Goal: Task Accomplishment & Management: Use online tool/utility

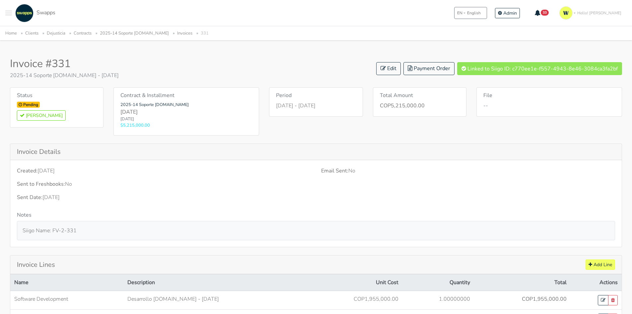
click at [9, 13] on span "Toggle navigation menu" at bounding box center [8, 13] width 7 height 1
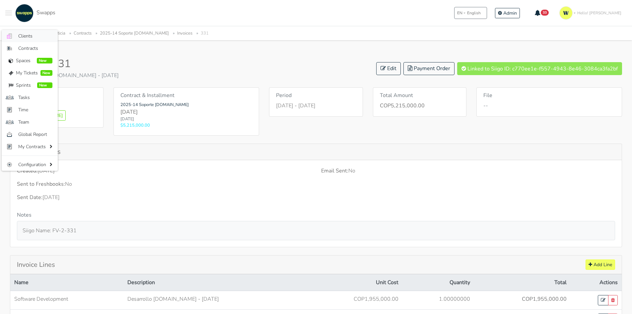
click at [25, 33] on span "Clients" at bounding box center [35, 36] width 34 height 7
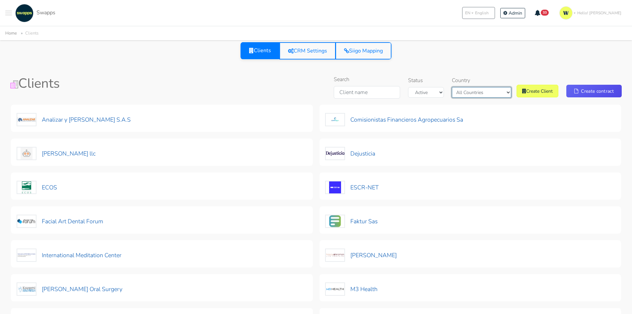
click at [486, 91] on select "All Countries Colombia USA" at bounding box center [481, 92] width 59 height 11
select select "Colombia"
click at [468, 87] on select "All Countries Colombia USA" at bounding box center [481, 92] width 59 height 11
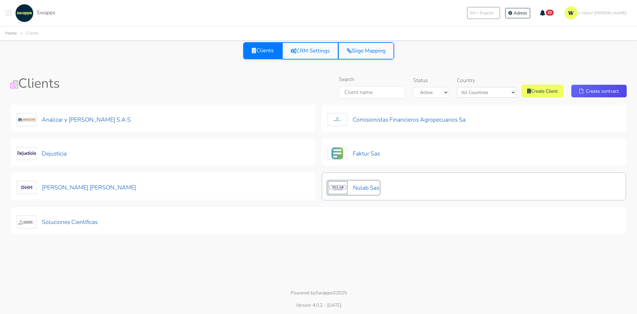
click at [367, 188] on button "Nulab Sas" at bounding box center [353, 187] width 52 height 14
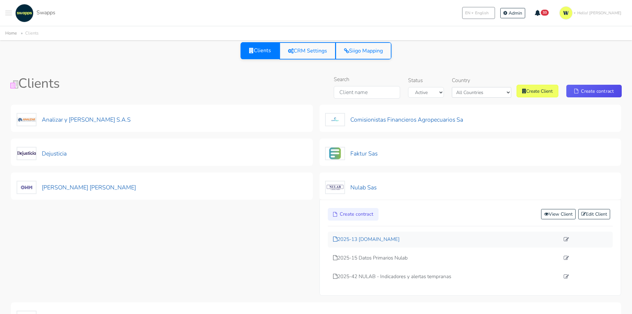
click at [379, 241] on p "2025-13 [DOMAIN_NAME]" at bounding box center [446, 239] width 227 height 8
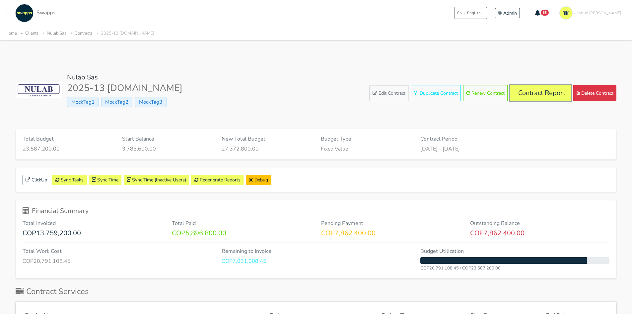
click at [537, 91] on link "Contract Report" at bounding box center [540, 93] width 61 height 16
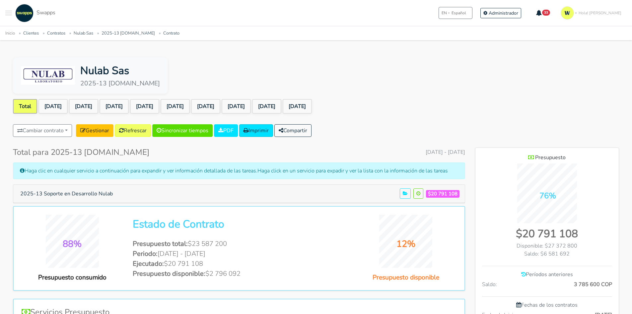
scroll to position [508, 144]
click at [9, 15] on span "Toggle navigation menu" at bounding box center [8, 15] width 7 height 1
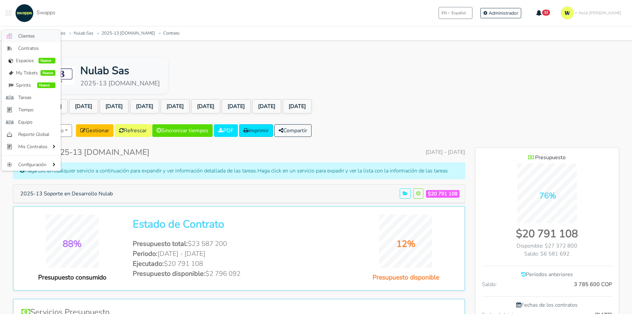
click at [32, 36] on span "Clientes" at bounding box center [36, 36] width 37 height 7
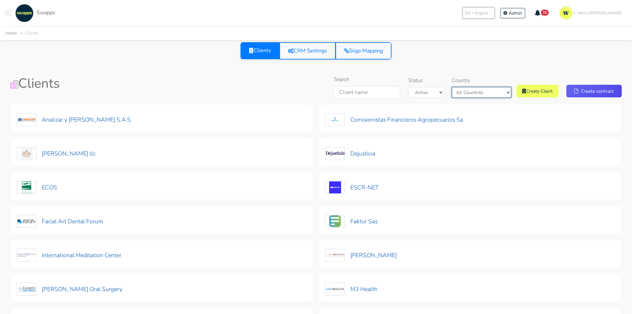
click at [476, 89] on select "All Countries [GEOGRAPHIC_DATA] [GEOGRAPHIC_DATA]" at bounding box center [481, 92] width 59 height 11
select select "[GEOGRAPHIC_DATA]"
click at [468, 87] on select "All Countries [GEOGRAPHIC_DATA] [GEOGRAPHIC_DATA]" at bounding box center [481, 92] width 59 height 11
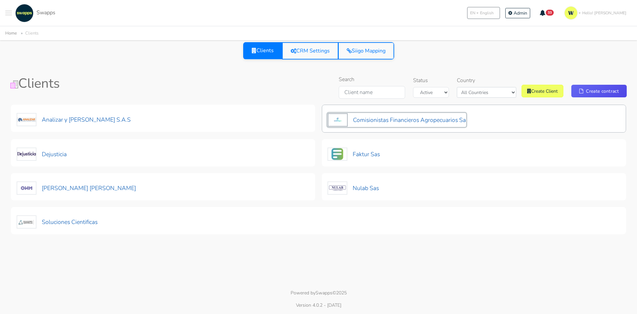
click at [409, 125] on button "Comisionistas Financieros Agropecuarios Sa" at bounding box center [396, 120] width 139 height 14
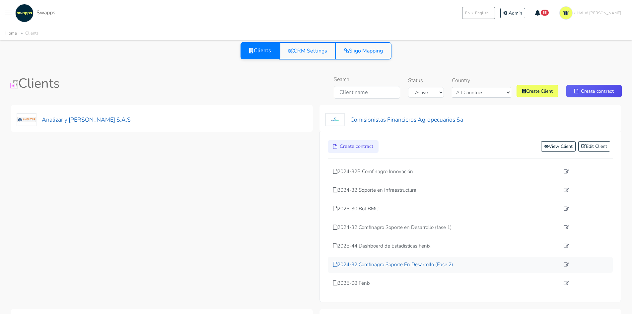
click at [420, 262] on p "2024-32 Comfinagro Soporte En Desarrollo (Fase 2)" at bounding box center [446, 264] width 227 height 8
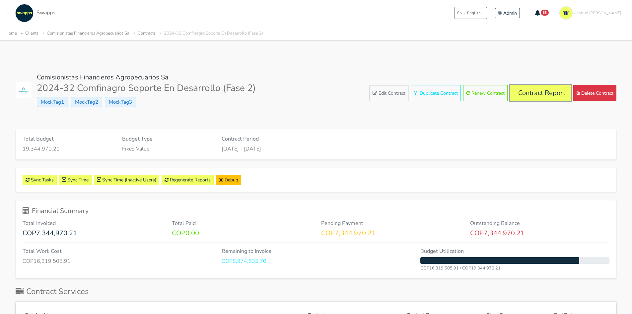
click at [532, 97] on link "Contract Report" at bounding box center [540, 93] width 61 height 16
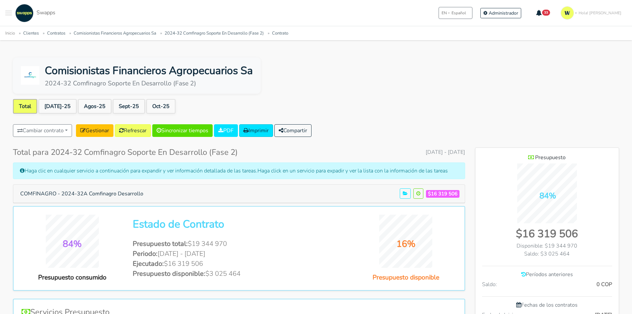
scroll to position [430, 144]
click at [116, 105] on link "Sept-25" at bounding box center [129, 106] width 32 height 15
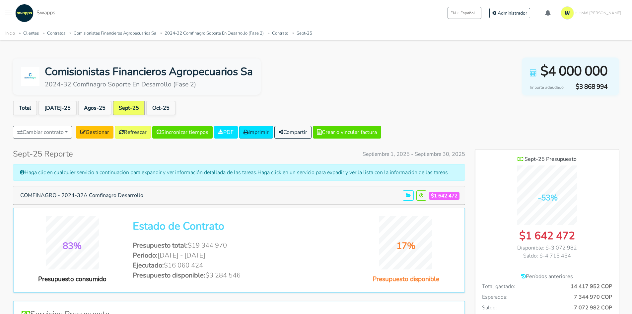
scroll to position [484, 144]
click at [117, 197] on button "COMFINAGRO - 2024-32A Comfinagro Desarrollo" at bounding box center [82, 195] width 132 height 13
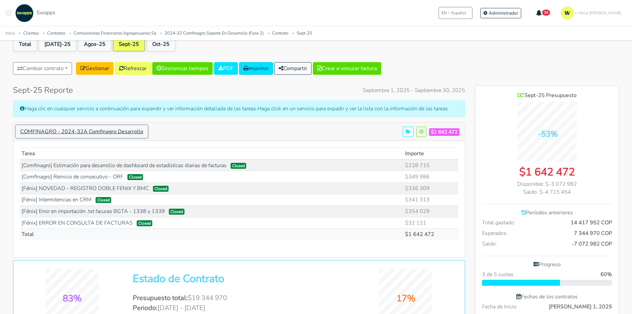
scroll to position [66, 0]
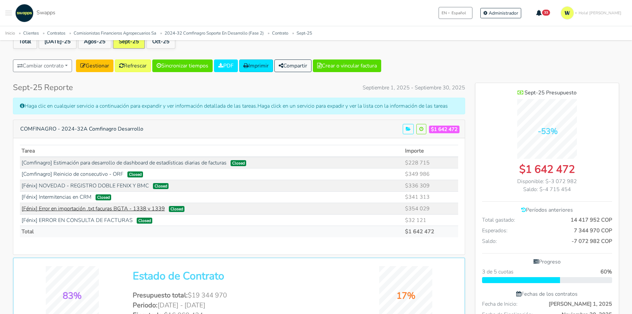
click at [109, 208] on link "[Fénix] Error en importación .txt facuras BGTA - 1338 y 1339" at bounding box center [93, 208] width 143 height 7
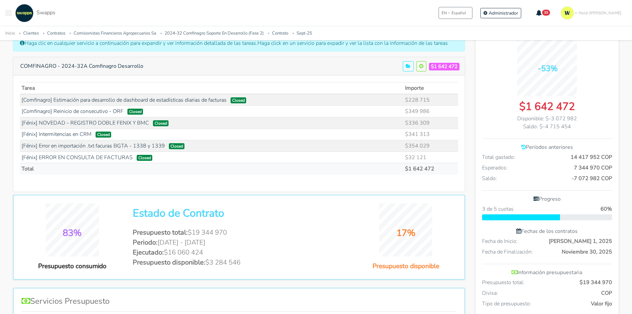
scroll to position [166, 0]
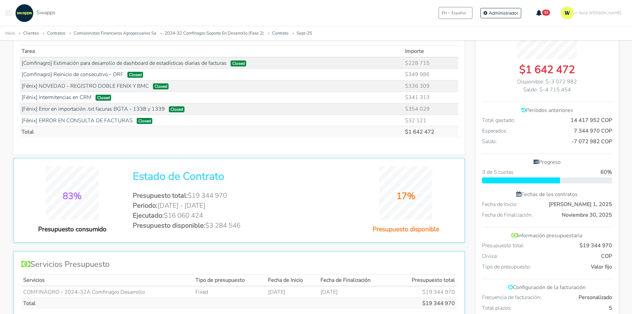
drag, startPoint x: 161, startPoint y: 207, endPoint x: 177, endPoint y: 208, distance: 15.3
click at [163, 208] on li "Periodo: Jul 1 2025 - Sep 30 2025" at bounding box center [239, 205] width 212 height 10
click at [189, 207] on li "Periodo: Jul 1 2025 - Sep 30 2025" at bounding box center [239, 205] width 212 height 10
drag, startPoint x: 204, startPoint y: 207, endPoint x: 236, endPoint y: 207, distance: 31.2
click at [236, 207] on li "Periodo: Jul 1 2025 - Sep 30 2025" at bounding box center [239, 205] width 212 height 10
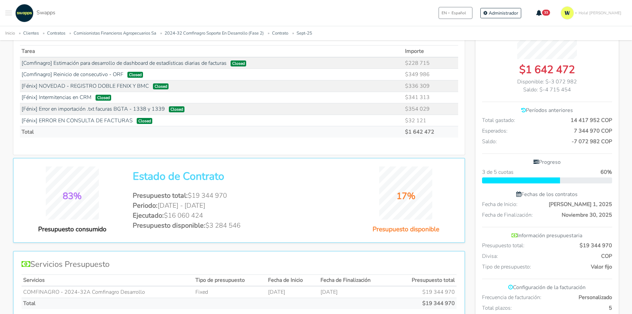
click at [250, 212] on li "Ejecutado: $16 060 424" at bounding box center [239, 215] width 212 height 10
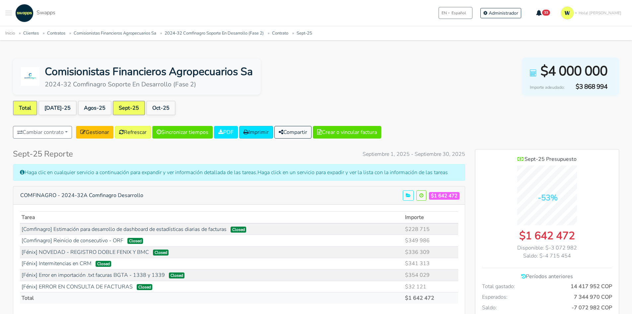
click at [25, 108] on link "Total" at bounding box center [25, 108] width 24 height 15
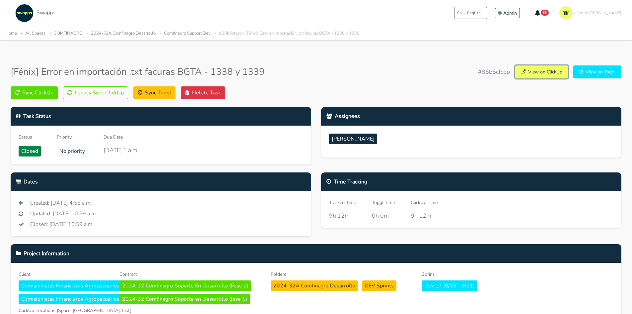
click at [536, 69] on link "View on ClickUp" at bounding box center [541, 71] width 53 height 13
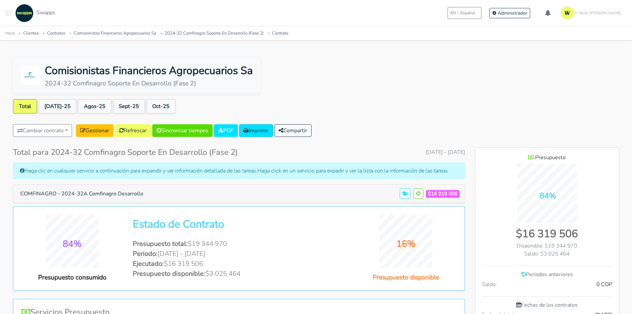
scroll to position [430, 144]
click at [120, 108] on link "Sept-25" at bounding box center [129, 106] width 32 height 15
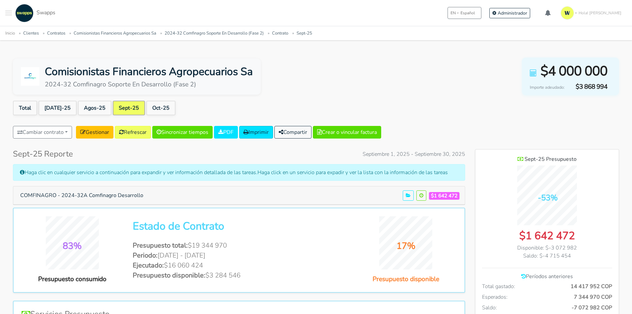
scroll to position [484, 144]
click at [111, 198] on button "COMFINAGRO - 2024-32A Comfinagro Desarrollo" at bounding box center [82, 195] width 132 height 13
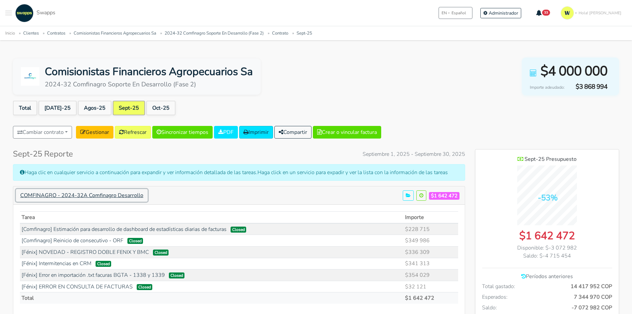
scroll to position [534, 144]
click at [229, 130] on link "PDF" at bounding box center [226, 132] width 24 height 13
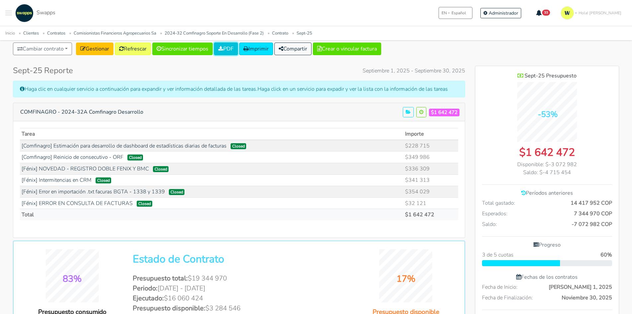
scroll to position [0, 0]
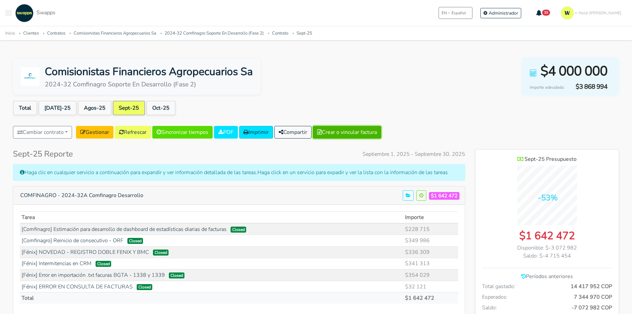
click at [359, 132] on button "Crear o vincular factura" at bounding box center [347, 132] width 68 height 13
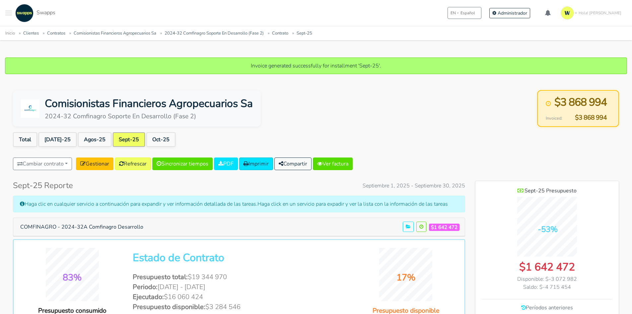
scroll to position [484, 144]
click at [345, 161] on link "Ver factura" at bounding box center [333, 163] width 40 height 13
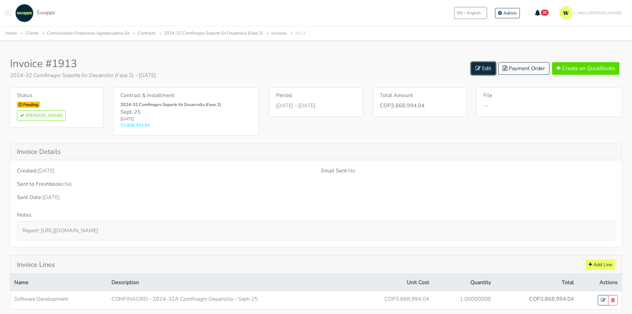
click at [483, 69] on link "Edit" at bounding box center [483, 68] width 25 height 13
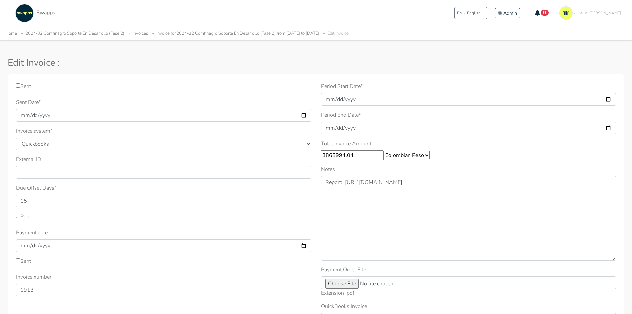
drag, startPoint x: 357, startPoint y: 160, endPoint x: 210, endPoint y: 158, distance: 147.0
click at [210, 158] on div "Sent Sent Date * 2025-10-09 Invoice system * Quickbooks Samba Siigo * 15 1913 *…" at bounding box center [316, 228] width 610 height 293
type input "4000000"
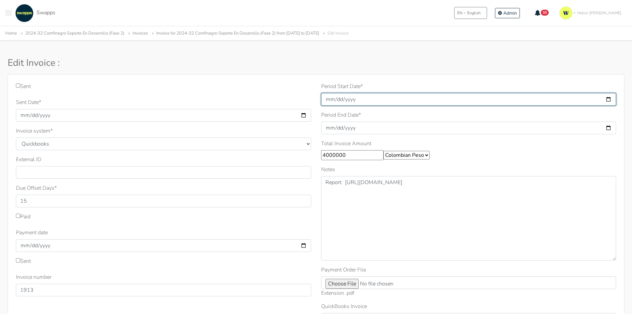
click at [349, 100] on input "2025-09-01" at bounding box center [468, 99] width 295 height 13
click at [609, 99] on input "2025-09-01" at bounding box center [468, 99] width 295 height 13
type input "2025-10-09"
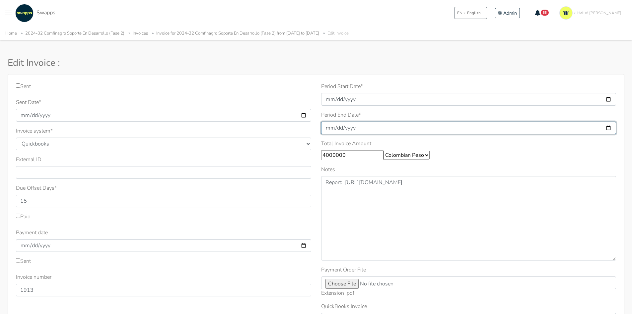
click at [608, 127] on input "2025-09-30" at bounding box center [468, 127] width 295 height 13
type input "2025-10-09"
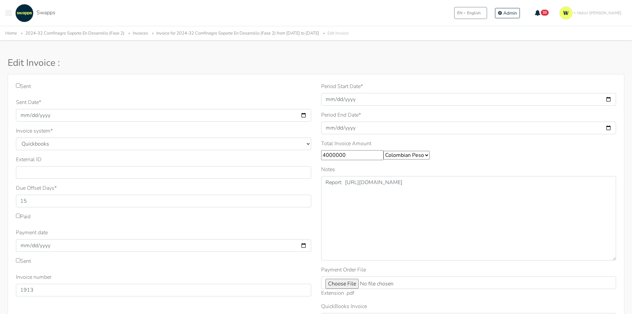
click at [384, 74] on div "Sent Sent Date * 2025-10-09 Invoice system * Quickbooks Samba Siigo * 15 *" at bounding box center [316, 236] width 617 height 325
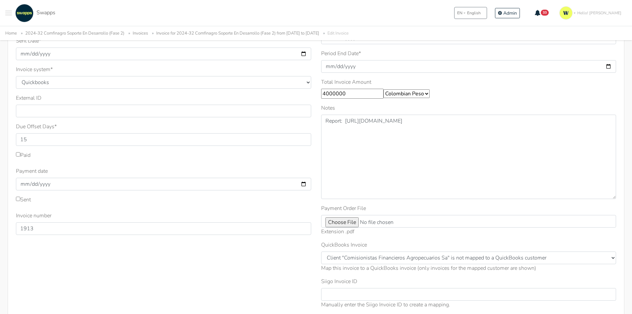
scroll to position [66, 0]
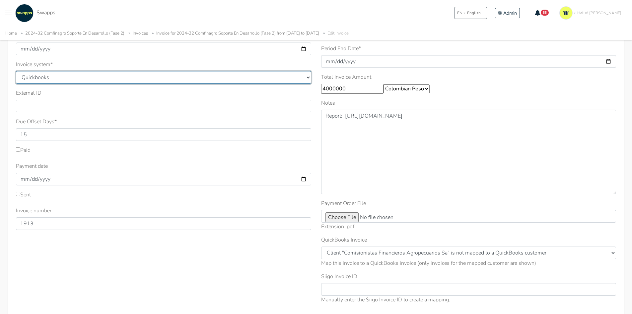
click at [96, 81] on select "Quickbooks Samba Siigo" at bounding box center [163, 77] width 295 height 13
select select "siigo"
click at [16, 71] on select "Quickbooks Samba Siigo" at bounding box center [163, 77] width 295 height 13
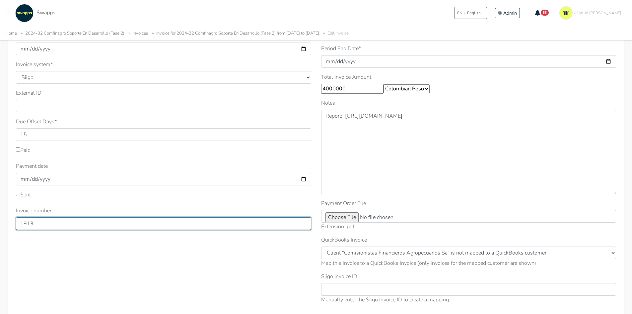
click at [54, 223] on input "1913" at bounding box center [163, 223] width 295 height 13
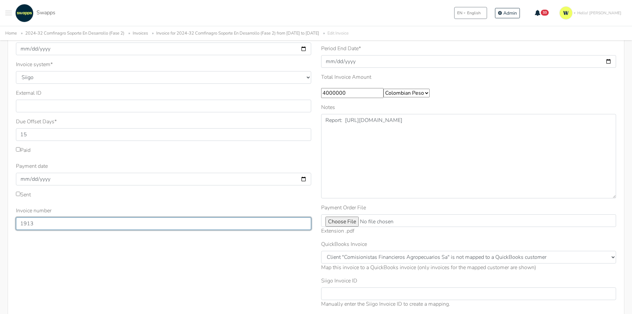
click at [59, 217] on input "1913" at bounding box center [163, 223] width 295 height 13
drag, startPoint x: 57, startPoint y: 221, endPoint x: 0, endPoint y: 219, distance: 56.8
click at [0, 219] on div "Sent Sent Date * 2025-10-09 Invoice system * Quickbooks Samba Siigo * 15 1913" at bounding box center [316, 172] width 632 height 329
type input "332"
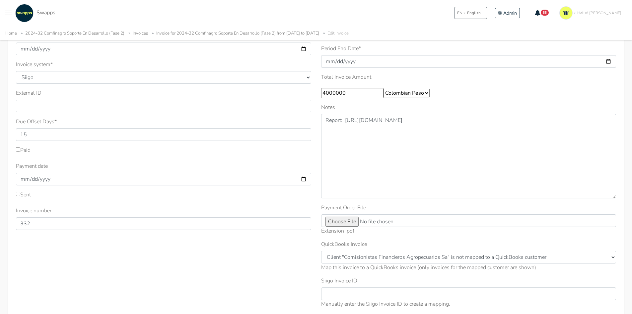
click at [250, 275] on div "Sent Sent Date * 2025-10-09 Invoice system * Quickbooks Samba Siigo * 15" at bounding box center [163, 164] width 305 height 297
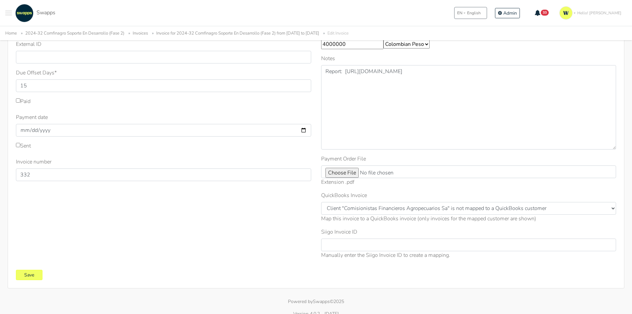
scroll to position [124, 0]
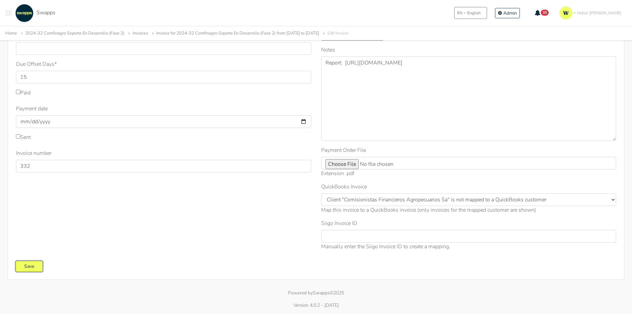
click at [29, 263] on input "Save" at bounding box center [29, 266] width 27 height 10
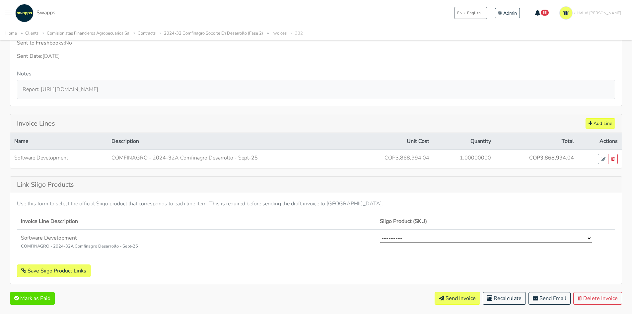
scroll to position [166, 0]
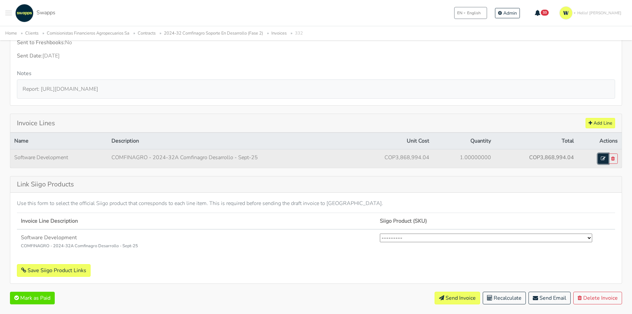
click at [604, 158] on icon at bounding box center [603, 158] width 5 height 5
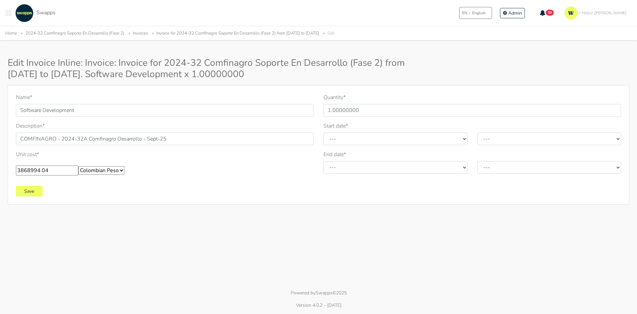
drag, startPoint x: 52, startPoint y: 171, endPoint x: 0, endPoint y: 166, distance: 52.6
click at [0, 166] on div "Name * Software Development Description * COMFINAGRO - 2024-32A Comfinagro Desa…" at bounding box center [318, 144] width 637 height 119
type input "4000000"
click at [33, 189] on input "Save" at bounding box center [29, 191] width 27 height 10
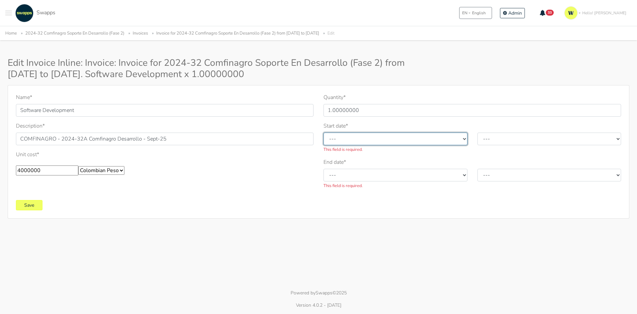
click at [382, 140] on select "--- January February March April May June July August September October Novembe…" at bounding box center [396, 138] width 144 height 13
select select "9"
click at [324, 132] on select "--- January February March April May June July August September October Novembe…" at bounding box center [396, 138] width 144 height 13
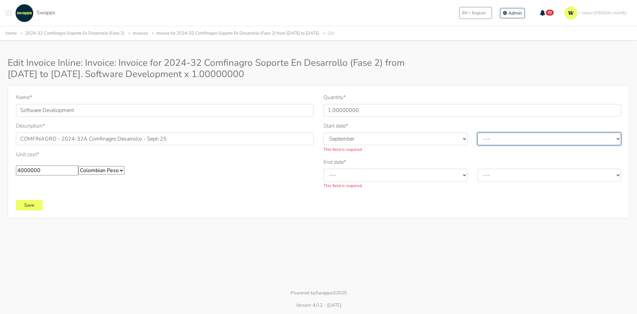
click at [488, 141] on select "--- 2010 2011 2012 2013 2014 2015 2016 2017 2018 2019 2020 2021 2022 2023 2024 …" at bounding box center [549, 138] width 144 height 13
select select "2025"
click at [477, 132] on select "--- 2010 2011 2012 2013 2014 2015 2016 2017 2018 2019 2020 2021 2022 2023 2024 …" at bounding box center [549, 138] width 144 height 13
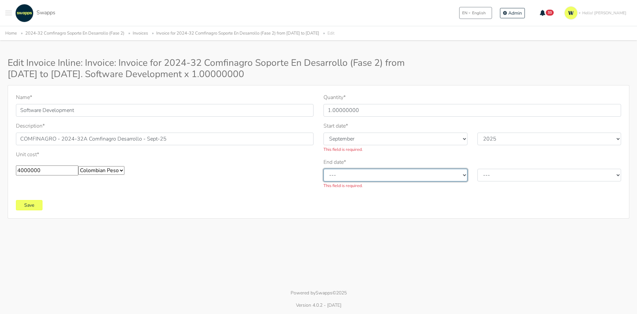
click at [418, 171] on select "--- January February March April May June July August September October Novembe…" at bounding box center [396, 175] width 144 height 13
select select "9"
click at [324, 169] on select "--- January February March April May June July August September October Novembe…" at bounding box center [396, 175] width 144 height 13
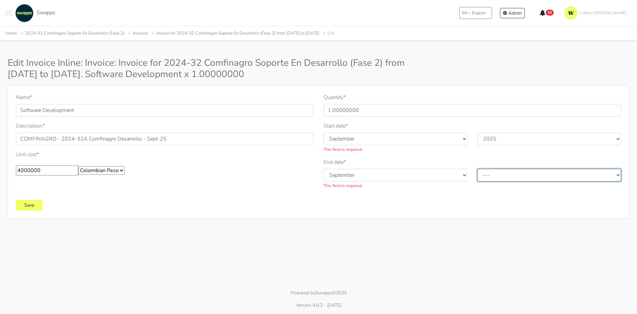
click at [502, 177] on select "--- 2010 2011 2012 2013 2014 2015 2016 2017 2018 2019 2020 2021 2022 2023 2024 …" at bounding box center [549, 175] width 144 height 13
select select "2025"
click at [477, 169] on select "--- 2010 2011 2012 2013 2014 2015 2016 2017 2018 2019 2020 2021 2022 2023 2024 …" at bounding box center [549, 175] width 144 height 13
click at [33, 210] on div "Name * Software Development Description * COMFINAGRO - 2024-32A Comfinagro Desa…" at bounding box center [319, 151] width 622 height 133
click at [33, 201] on input "Save" at bounding box center [29, 205] width 27 height 10
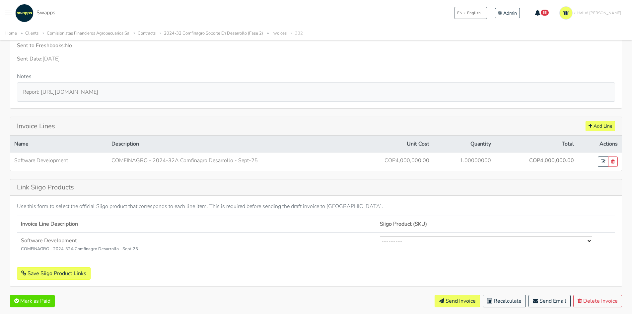
scroll to position [190, 0]
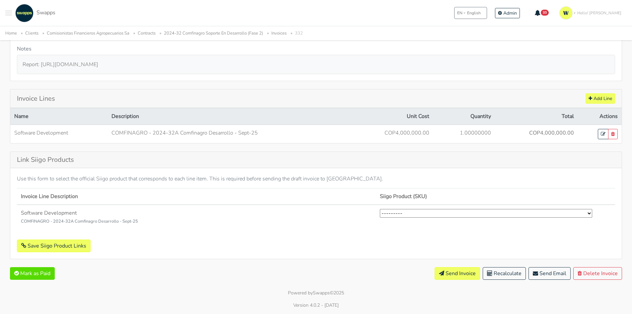
click at [404, 214] on select "--------- Desarrollo Software Exterior (2) Desarrollo Software Nacional (1) Ges…" at bounding box center [486, 213] width 212 height 9
click at [380, 209] on select "--------- Desarrollo Software Exterior (2) Desarrollo Software Nacional (1) Ges…" at bounding box center [486, 213] width 212 height 9
click at [417, 213] on select "--------- Desarrollo Software Exterior (2) Desarrollo Software Nacional (1) Ges…" at bounding box center [486, 213] width 212 height 9
select select "2"
click at [380, 209] on select "--------- Desarrollo Software Exterior (2) Desarrollo Software Nacional (1) Ges…" at bounding box center [486, 213] width 212 height 9
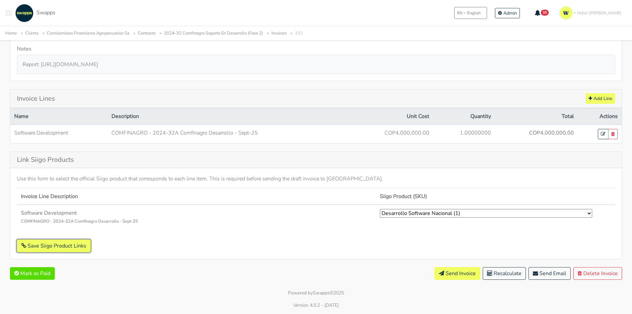
click at [56, 248] on button "Save Siigo Product Links" at bounding box center [54, 245] width 74 height 13
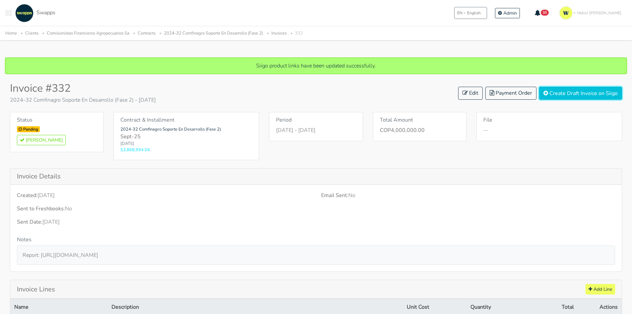
click at [594, 94] on button "Create Draft Invoice on Siigo" at bounding box center [580, 93] width 83 height 13
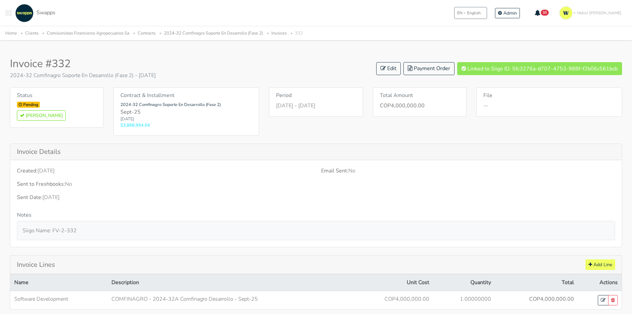
click at [76, 35] on link "Comisionistas Financieros Agropecuarios Sa" at bounding box center [88, 33] width 83 height 6
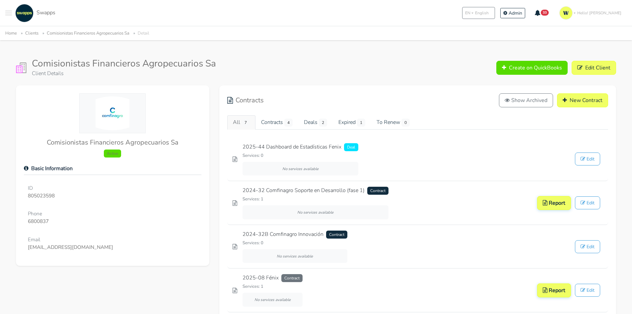
click at [5, 12] on button at bounding box center [8, 13] width 7 height 18
click at [30, 34] on span "Clients" at bounding box center [35, 36] width 34 height 7
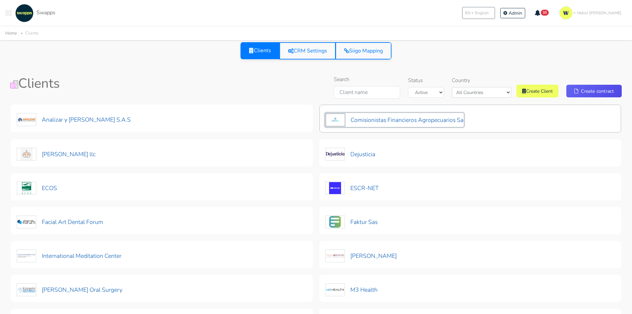
click at [450, 121] on button "Comisionistas Financieros Agropecuarios Sa" at bounding box center [394, 120] width 139 height 14
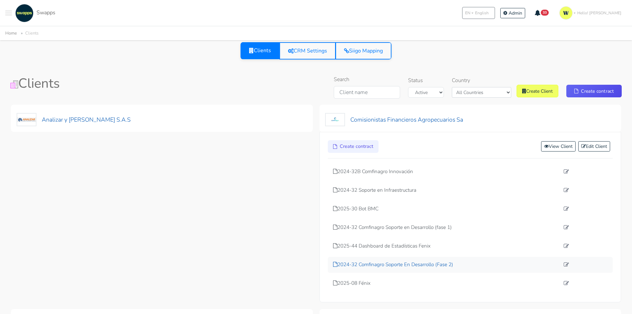
click at [429, 266] on p "2024-32 Comfinagro Soporte En Desarrollo (Fase 2)" at bounding box center [446, 264] width 227 height 8
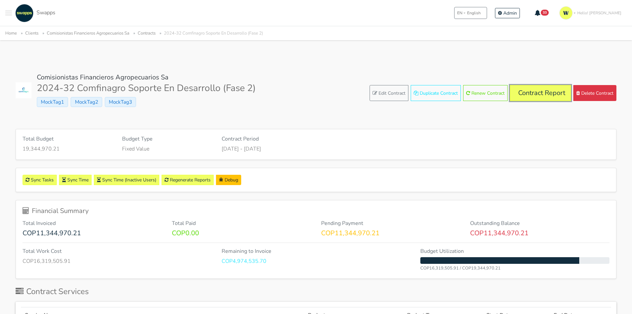
click at [551, 100] on link "Contract Report" at bounding box center [540, 93] width 61 height 16
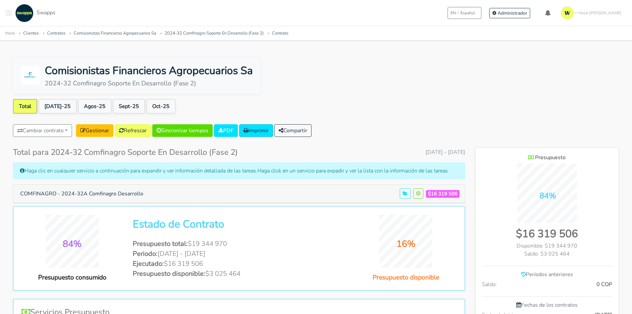
scroll to position [430, 144]
click at [119, 108] on link "Sept-25" at bounding box center [129, 106] width 32 height 15
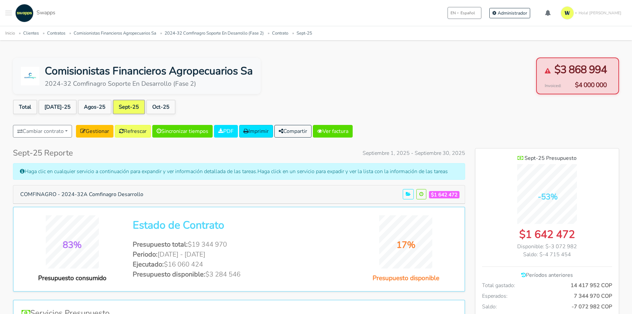
scroll to position [484, 144]
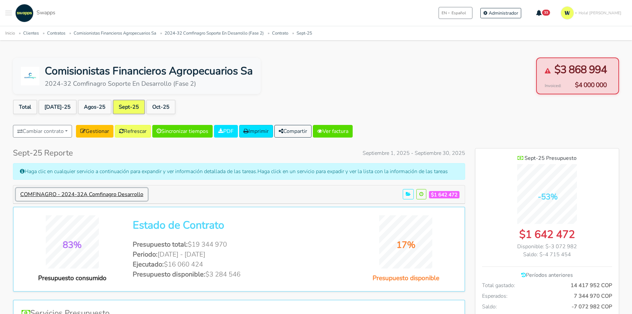
click at [122, 195] on button "COMFINAGRO - 2024-32A Comfinagro Desarrollo" at bounding box center [82, 194] width 132 height 13
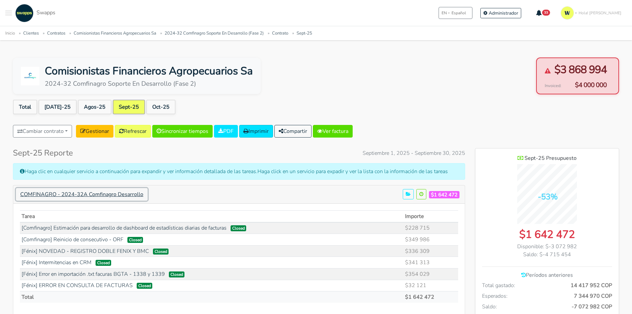
scroll to position [534, 144]
click at [235, 129] on link "PDF" at bounding box center [226, 131] width 24 height 13
click at [510, 88] on div "Comisionistas Financieros Agropecuarios Sa 2024-32 Comfinagro Soporte En Desarr…" at bounding box center [316, 75] width 606 height 37
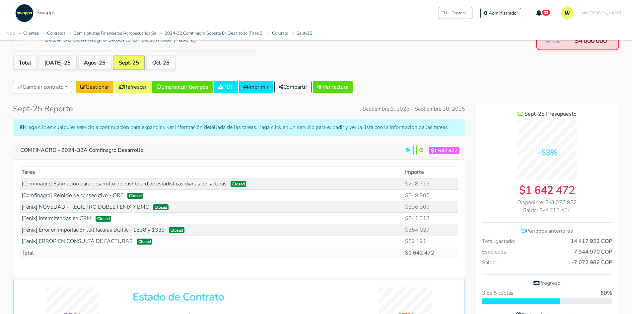
scroll to position [0, 0]
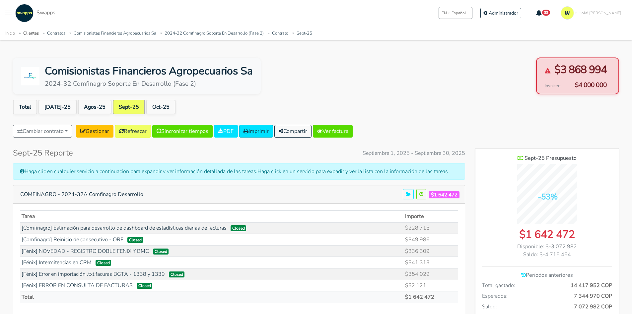
click at [31, 33] on link "Clientes" at bounding box center [31, 33] width 16 height 6
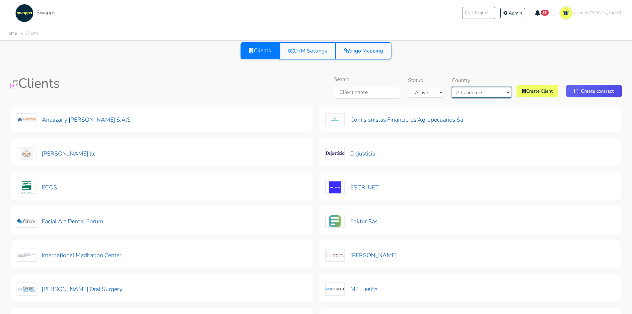
drag, startPoint x: 491, startPoint y: 90, endPoint x: 489, endPoint y: 94, distance: 3.9
click at [491, 90] on select "All Countries [GEOGRAPHIC_DATA] [GEOGRAPHIC_DATA]" at bounding box center [481, 92] width 59 height 11
select select "[GEOGRAPHIC_DATA]"
click at [468, 87] on select "All Countries [GEOGRAPHIC_DATA] [GEOGRAPHIC_DATA]" at bounding box center [481, 92] width 59 height 11
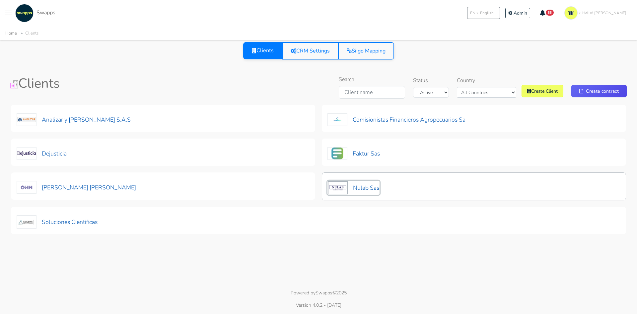
click at [368, 186] on button "Nulab Sas" at bounding box center [353, 187] width 52 height 14
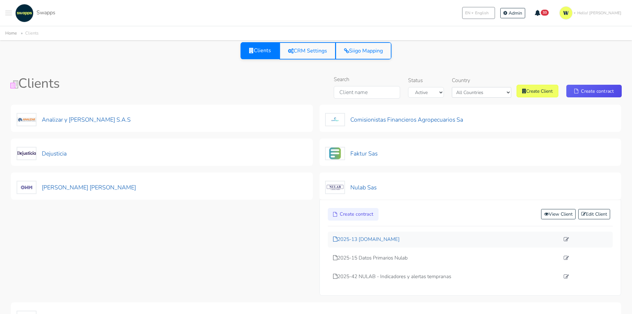
click at [367, 236] on p "2025-13 [DOMAIN_NAME]" at bounding box center [446, 239] width 227 height 8
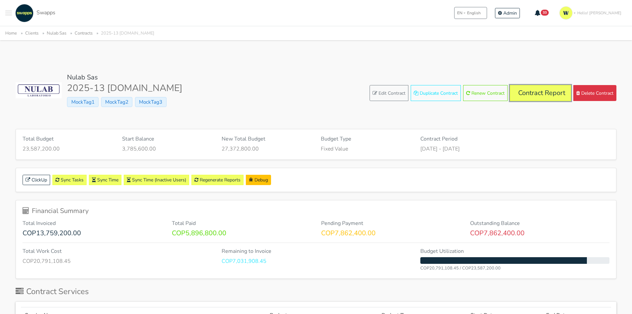
click at [538, 88] on link "Contract Report" at bounding box center [540, 93] width 61 height 16
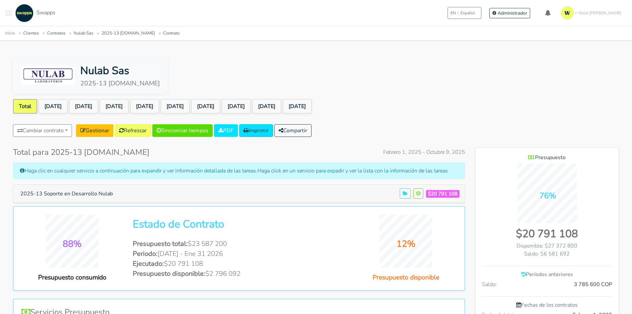
scroll to position [508, 144]
click at [281, 108] on link "[DATE]" at bounding box center [266, 106] width 29 height 15
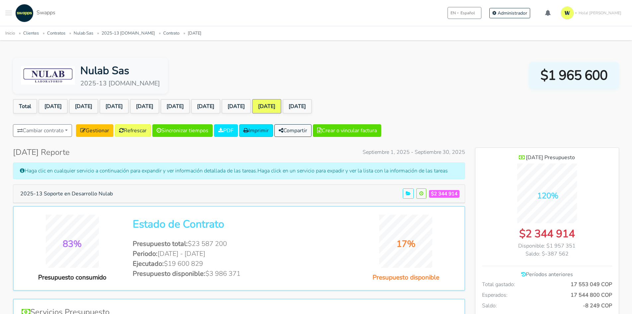
scroll to position [508, 144]
click at [100, 194] on button "2025-13 Soporte en Desarrollo Nulab" at bounding box center [66, 193] width 101 height 13
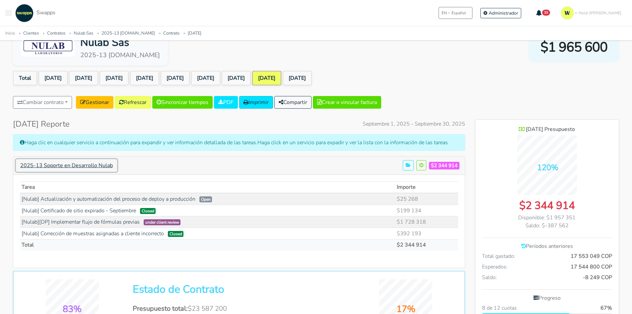
scroll to position [66, 0]
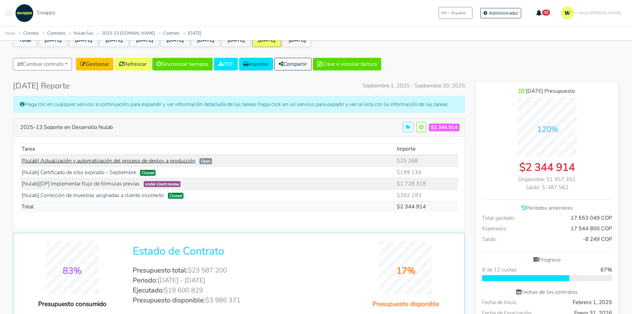
click at [184, 160] on link "[Nulab] Actualización y automatización del proceso de deploy a producción" at bounding box center [109, 160] width 174 height 7
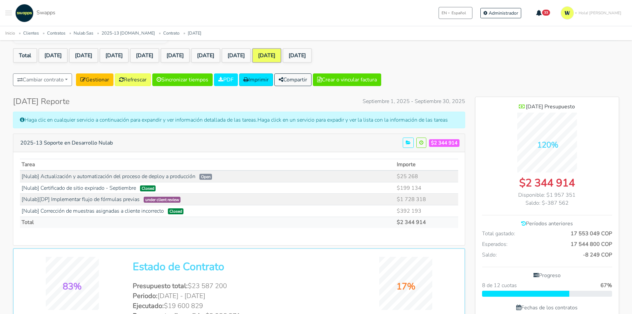
scroll to position [0, 0]
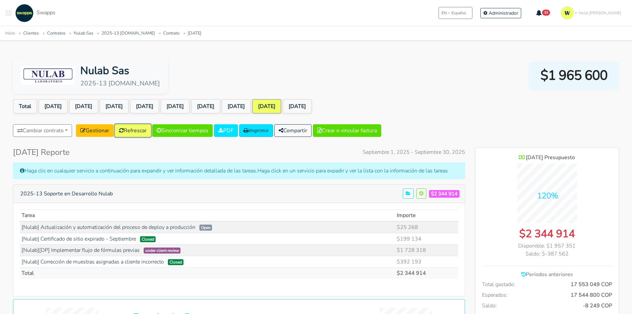
click at [132, 125] on link "Refrescar" at bounding box center [133, 130] width 36 height 13
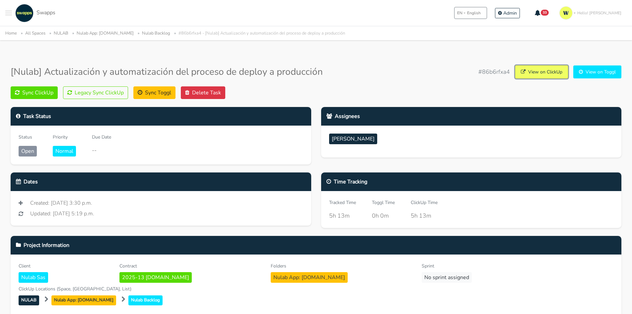
click at [546, 67] on link "View on ClickUp" at bounding box center [541, 71] width 53 height 13
click at [78, 92] on button "Legacy Sync ClickUp" at bounding box center [95, 92] width 65 height 13
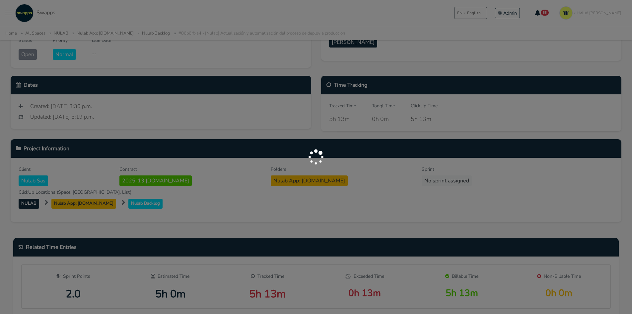
scroll to position [100, 0]
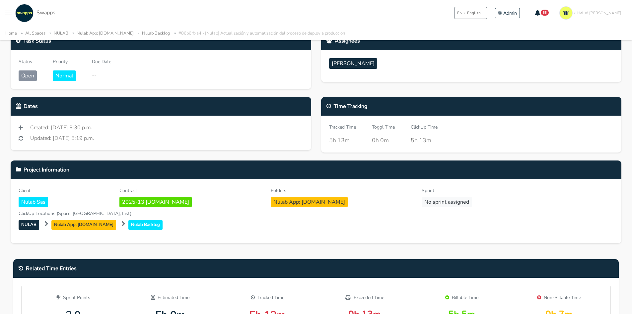
scroll to position [66, 0]
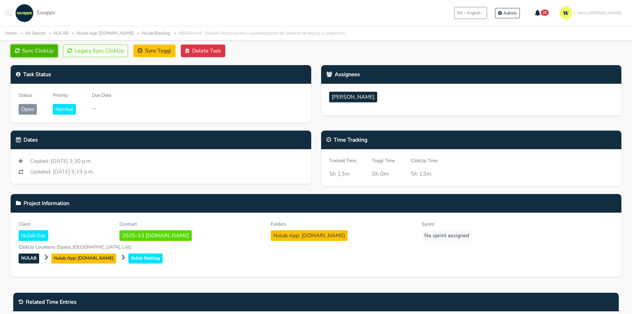
click at [47, 49] on button "Sync ClickUp" at bounding box center [34, 50] width 47 height 13
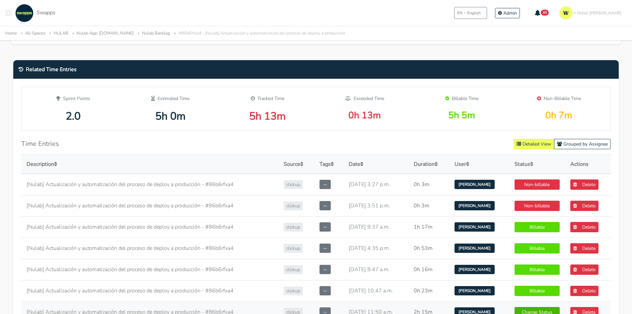
scroll to position [199, 0]
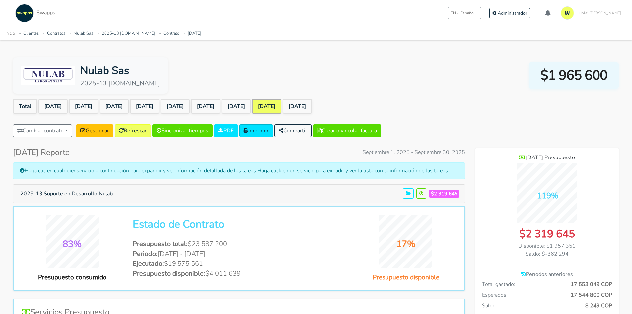
scroll to position [508, 144]
click at [62, 192] on button "2025-13 Soporte en Desarrollo Nulab" at bounding box center [66, 193] width 101 height 13
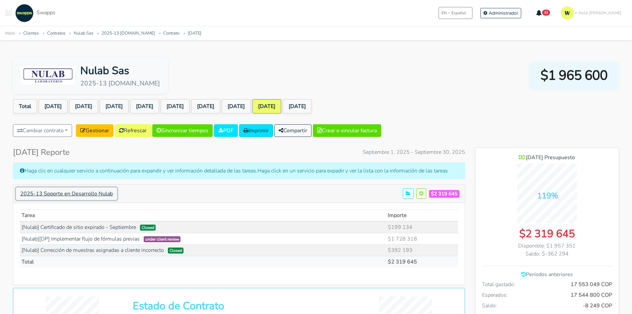
scroll to position [590, 144]
click at [115, 240] on link "[Nulab][DP] Implementar flujo de fórmulas previas" at bounding box center [81, 238] width 118 height 7
click at [126, 250] on link "[Nulab] Corrección de muestras asignadas a cliente incorrecto" at bounding box center [93, 249] width 142 height 7
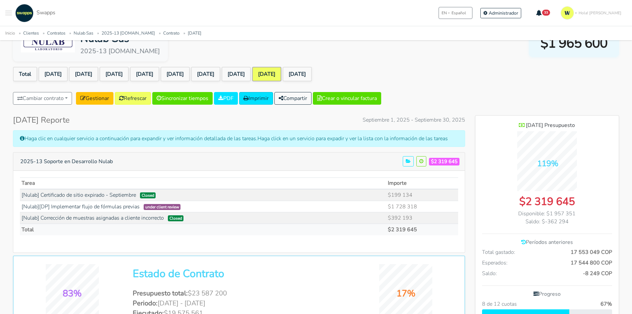
scroll to position [0, 0]
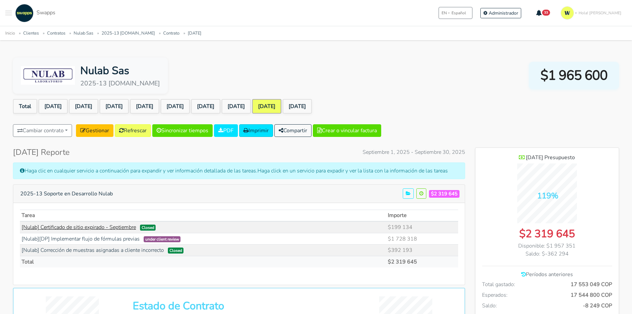
click at [89, 225] on link "[Nulab] Certificado de sitio expirado - Septiembre" at bounding box center [79, 226] width 114 height 7
click at [251, 108] on link "Aug 2025" at bounding box center [236, 106] width 29 height 15
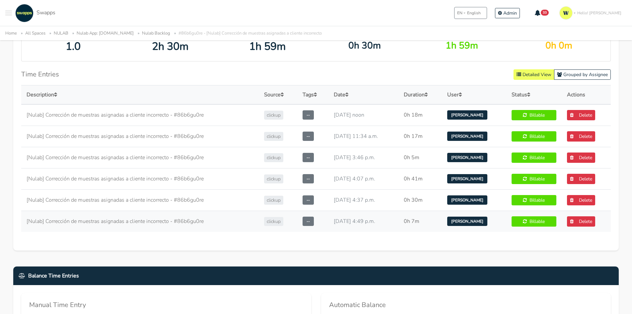
scroll to position [199, 0]
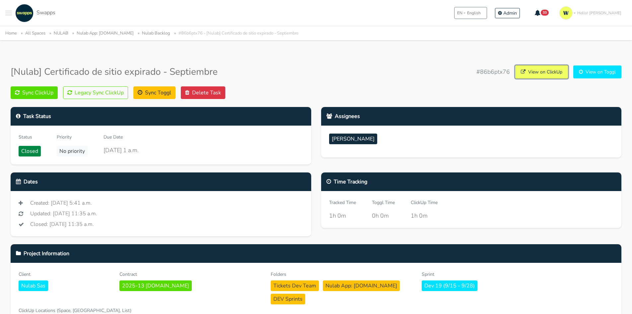
click at [544, 69] on link "View on ClickUp" at bounding box center [541, 71] width 53 height 13
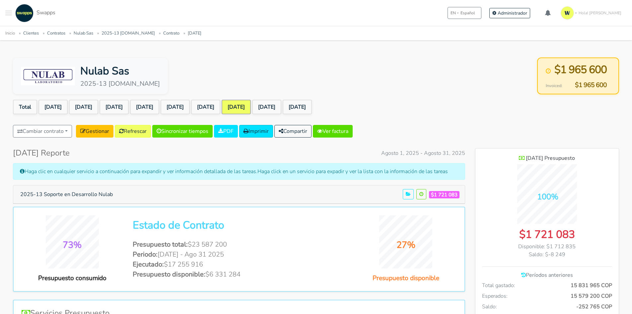
scroll to position [508, 144]
click at [281, 104] on link "[DATE]" at bounding box center [266, 107] width 29 height 15
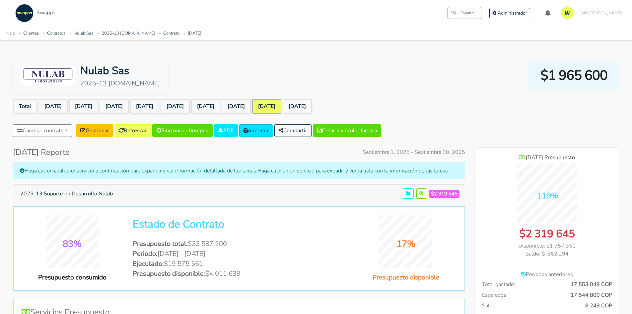
scroll to position [508, 144]
click at [351, 131] on button "Crear o vincular factura" at bounding box center [347, 130] width 68 height 13
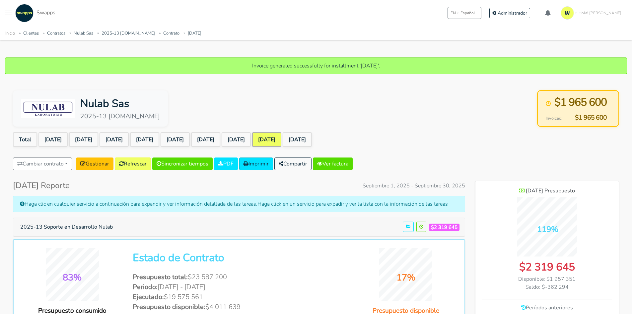
scroll to position [508, 144]
click at [350, 164] on link "Ver factura" at bounding box center [333, 163] width 40 height 13
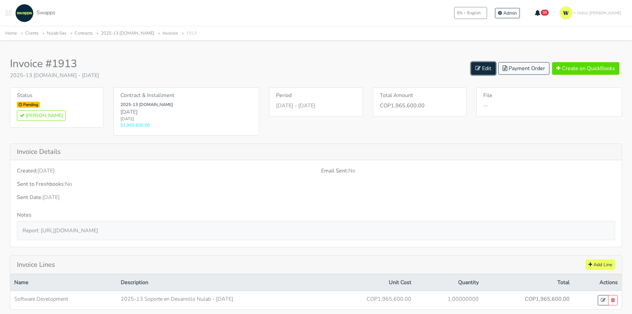
click at [492, 65] on link "Edit" at bounding box center [483, 68] width 25 height 13
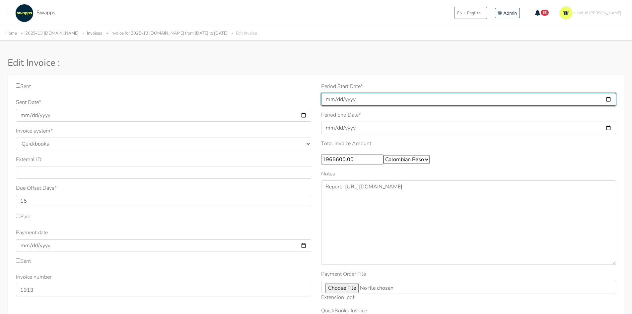
click at [377, 101] on input "2025-09-01" at bounding box center [468, 99] width 295 height 13
click at [611, 98] on input "2025-09-01" at bounding box center [468, 99] width 295 height 13
type input "2025-10-09"
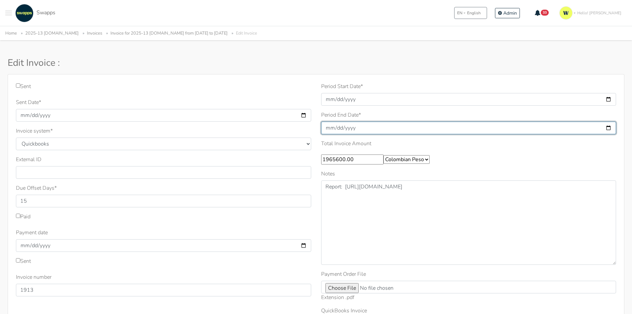
click at [607, 127] on input "2025-09-30" at bounding box center [468, 127] width 295 height 13
type input "2025-10-09"
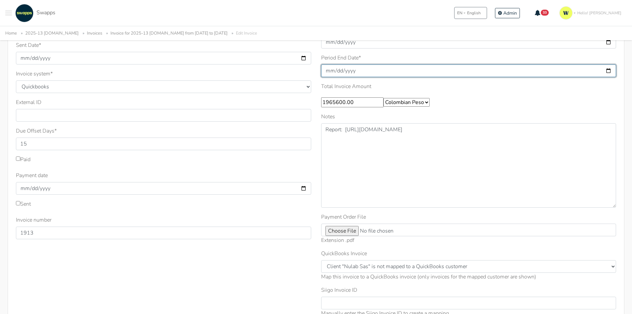
scroll to position [66, 0]
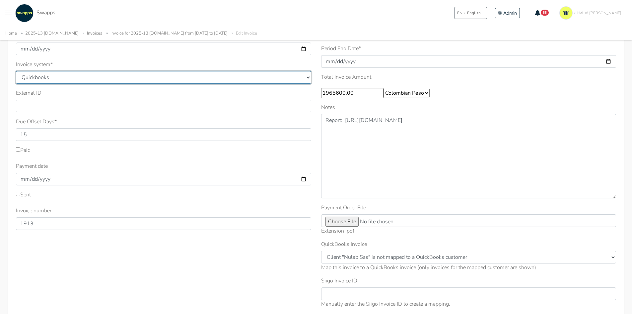
click at [34, 77] on select "Quickbooks Samba Siigo" at bounding box center [163, 77] width 295 height 13
select select "siigo"
click at [16, 71] on select "Quickbooks Samba Siigo" at bounding box center [163, 77] width 295 height 13
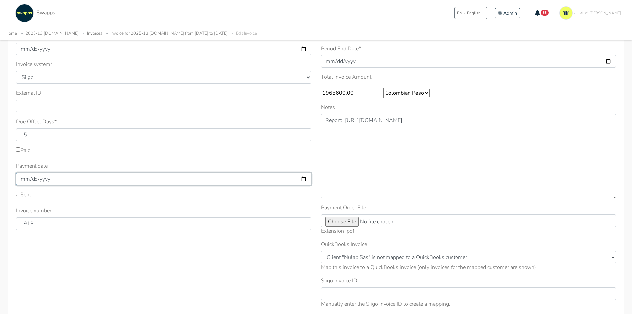
click at [54, 179] on input "Payment date" at bounding box center [163, 179] width 295 height 13
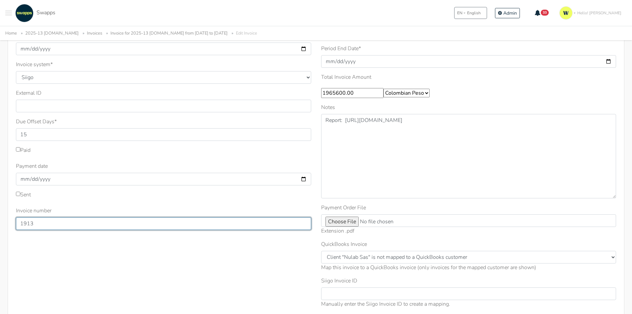
click at [43, 225] on input "1913" at bounding box center [163, 223] width 295 height 13
drag, startPoint x: 51, startPoint y: 221, endPoint x: 0, endPoint y: 222, distance: 50.8
click at [0, 222] on div "Sent Sent Date * 2025-10-09 Invoice system * Quickbooks Samba Siigo * 15 1913" at bounding box center [316, 172] width 632 height 329
type input "333"
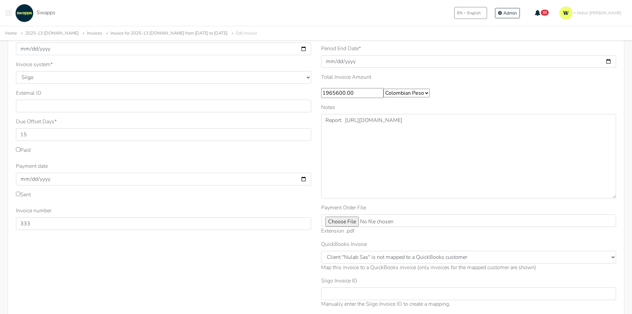
click at [261, 248] on div "Sent Sent Date * 2025-10-09 Invoice system * Quickbooks Samba Siigo * 15" at bounding box center [163, 164] width 305 height 297
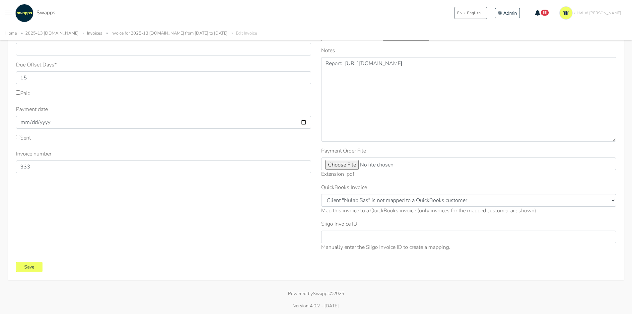
scroll to position [124, 0]
click at [32, 267] on input "Save" at bounding box center [29, 266] width 27 height 10
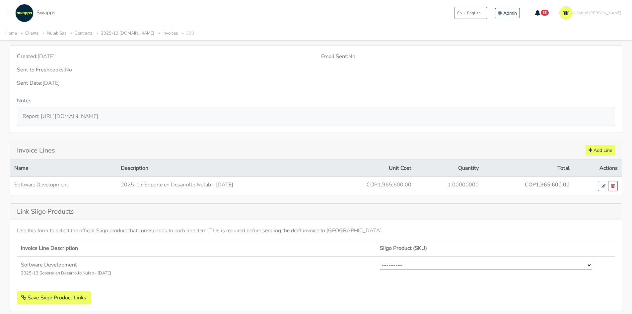
scroll to position [190, 0]
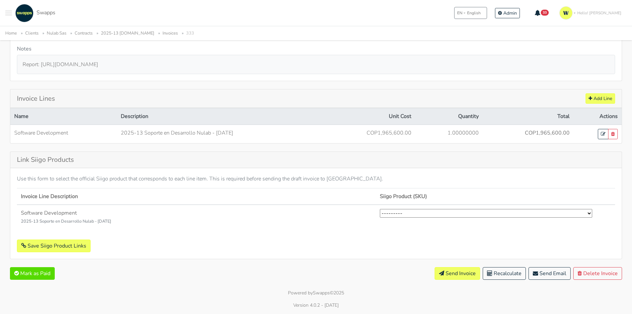
click at [423, 211] on select "--------- Desarrollo Software Exterior (2) Desarrollo Software Nacional (1) Ges…" at bounding box center [486, 213] width 212 height 9
select select "2"
click at [380, 209] on select "--------- Desarrollo Software Exterior (2) Desarrollo Software Nacional (1) Ges…" at bounding box center [486, 213] width 212 height 9
click at [59, 245] on button "Save Siigo Product Links" at bounding box center [54, 245] width 74 height 13
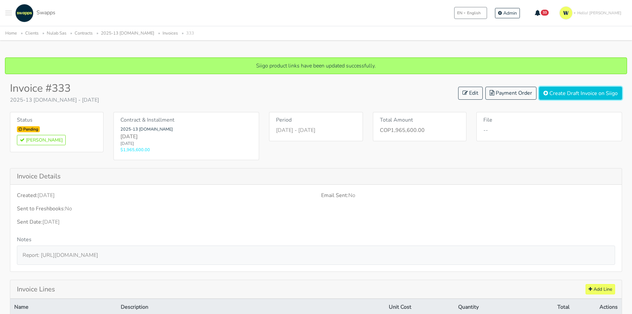
click at [563, 91] on button "Create Draft Invoice on Siigo" at bounding box center [580, 93] width 83 height 13
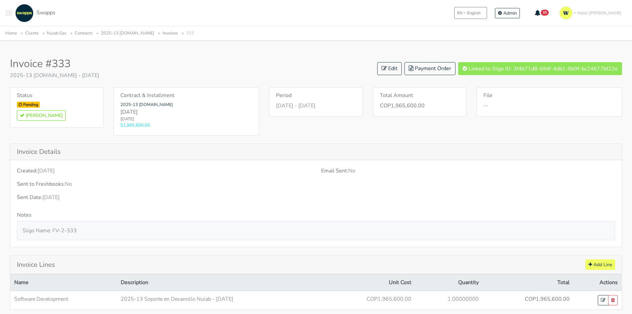
click at [59, 35] on link "Nulab Sas" at bounding box center [57, 33] width 20 height 6
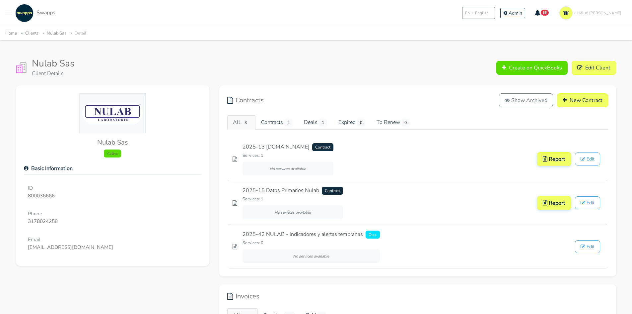
click at [12, 15] on span at bounding box center [8, 15] width 7 height 1
click at [28, 34] on span "Clients" at bounding box center [35, 36] width 34 height 7
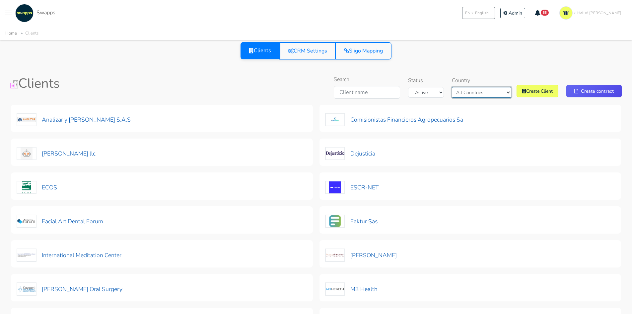
click at [496, 90] on select "All Countries Colombia USA" at bounding box center [481, 92] width 59 height 11
click at [463, 87] on select "All Countries Colombia USA" at bounding box center [481, 92] width 59 height 11
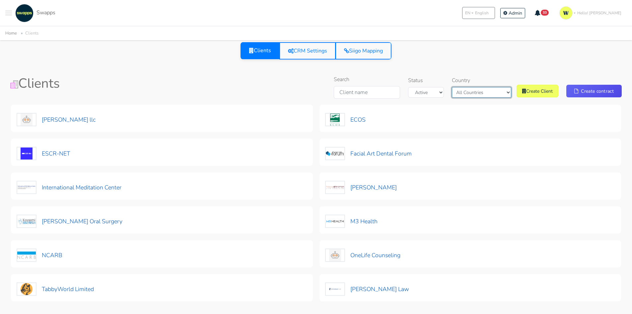
click at [482, 93] on select "All Countries Colombia USA" at bounding box center [481, 92] width 59 height 11
select select "Colombia"
click at [468, 87] on select "All Countries Colombia USA" at bounding box center [481, 92] width 59 height 11
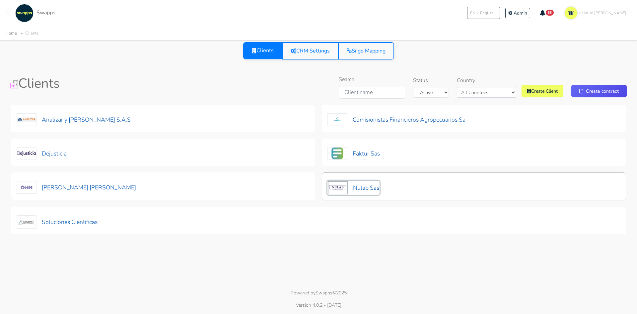
click at [370, 183] on button "Nulab Sas" at bounding box center [353, 187] width 52 height 14
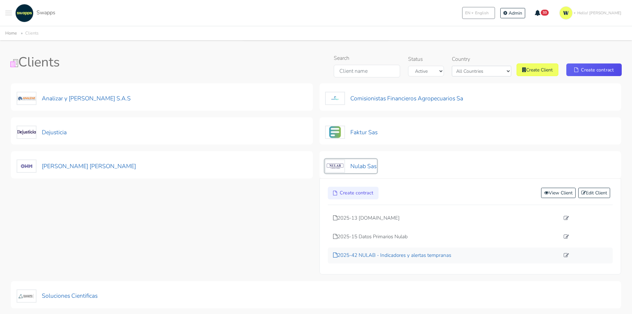
scroll to position [33, 0]
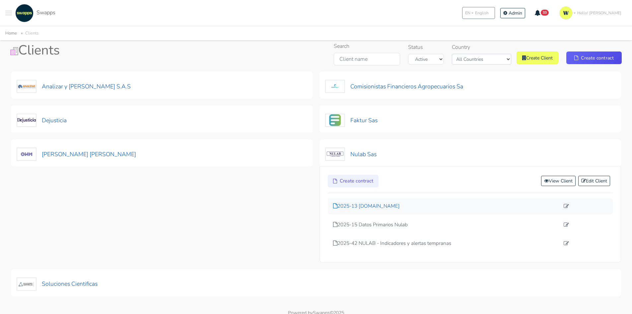
click at [375, 205] on p "2025-13 [DOMAIN_NAME]" at bounding box center [446, 206] width 227 height 8
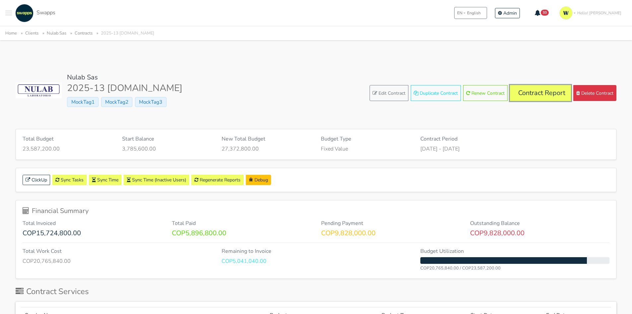
click at [536, 92] on link "Contract Report" at bounding box center [540, 93] width 61 height 16
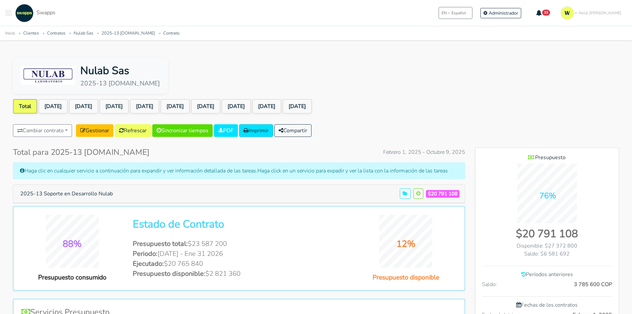
click at [9, 11] on span "Toggle navigation menu" at bounding box center [8, 11] width 7 height 1
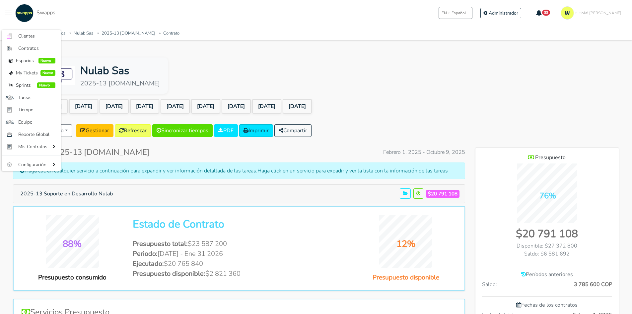
click at [255, 64] on div "Nulab Sas 2025-13 lims.nulab.com.co" at bounding box center [316, 75] width 606 height 36
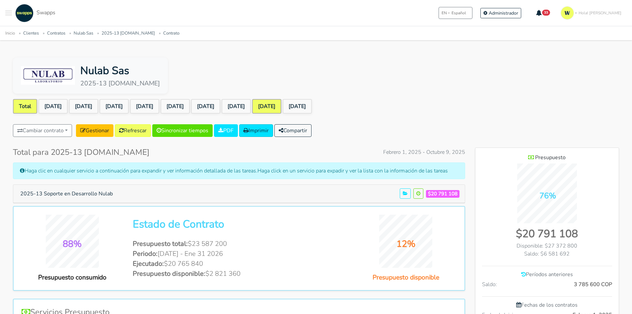
click at [281, 103] on link "[DATE]" at bounding box center [266, 106] width 29 height 15
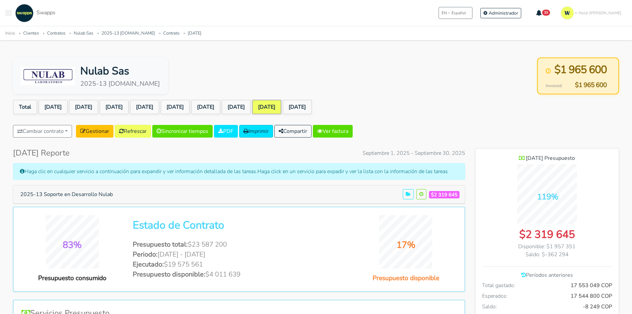
click at [419, 108] on ul "Total Feb 2025 Mar 2025 Apr 2025 May 2025 Jun 2025 Jul 2025 Aug 2025 Sep 2025 O…" at bounding box center [316, 108] width 606 height 17
click at [502, 134] on div "Cambiar contrato 2023-43 Notificaciones Faktur - Comprobantes Faktur Sas NCARB …" at bounding box center [316, 132] width 606 height 15
click at [10, 16] on button "Toggle navigation menu" at bounding box center [8, 13] width 7 height 18
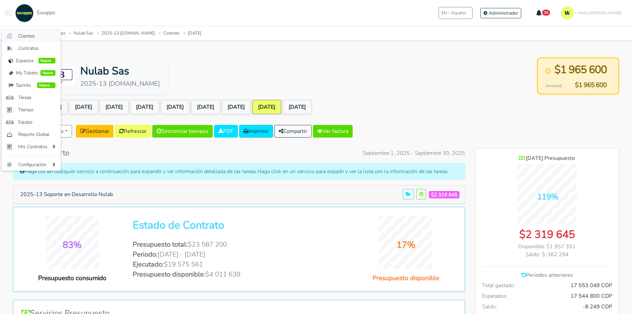
click at [32, 37] on span "Clientes" at bounding box center [36, 36] width 37 height 7
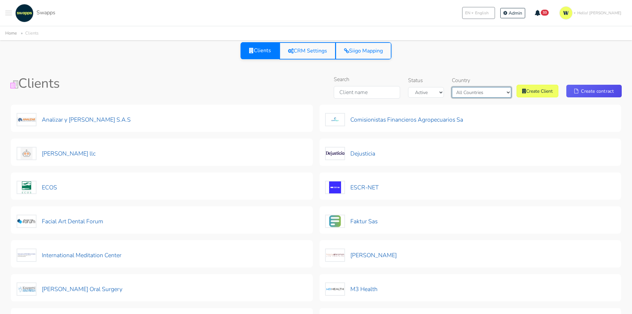
click at [487, 92] on select "All Countries Colombia USA" at bounding box center [481, 92] width 59 height 11
select select "Colombia"
click at [468, 87] on select "All Countries Colombia USA" at bounding box center [481, 92] width 59 height 11
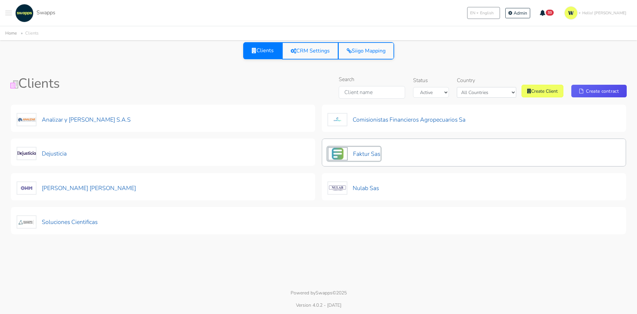
click at [369, 152] on button "Faktur Sas" at bounding box center [353, 154] width 53 height 14
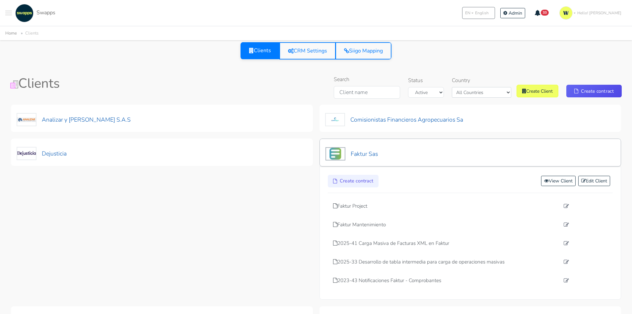
click at [399, 155] on div "Faktur Sas" at bounding box center [471, 152] width 302 height 28
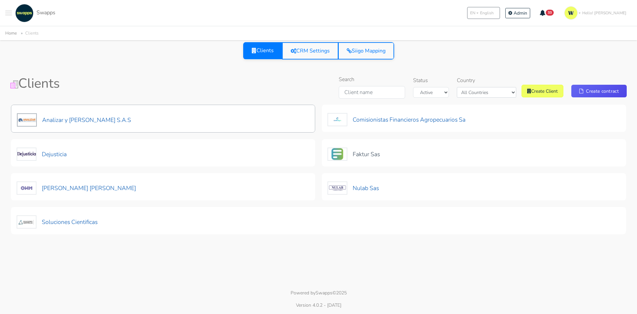
click at [132, 120] on div "Analizar y [PERSON_NAME] S.A.S" at bounding box center [163, 119] width 304 height 28
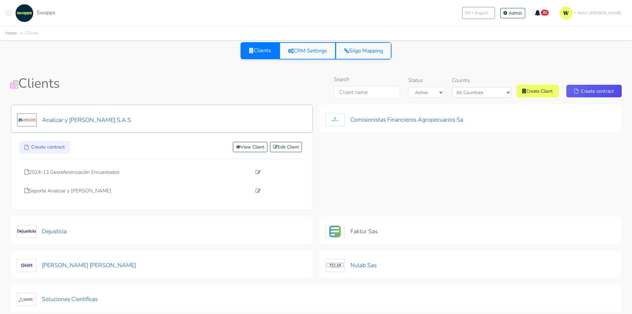
click at [129, 117] on div "Analizar y [PERSON_NAME] S.A.S" at bounding box center [162, 119] width 302 height 28
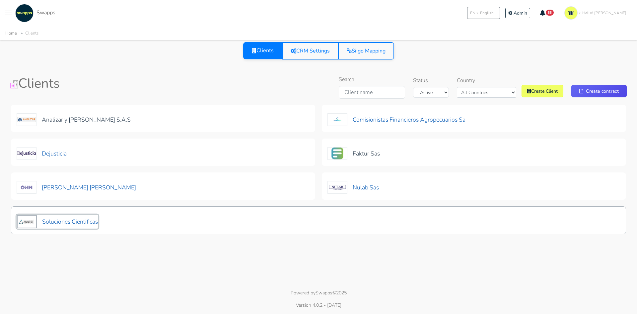
click at [81, 219] on button "Soluciones Cientificas" at bounding box center [58, 221] width 82 height 14
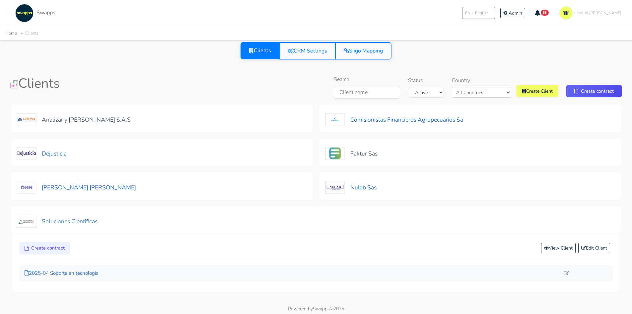
click at [89, 269] on p "2025-04 Soporte en tecnología" at bounding box center [292, 273] width 535 height 8
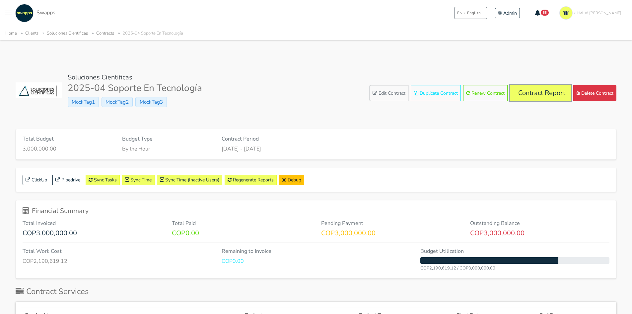
click at [533, 96] on link "Contract Report" at bounding box center [540, 93] width 61 height 16
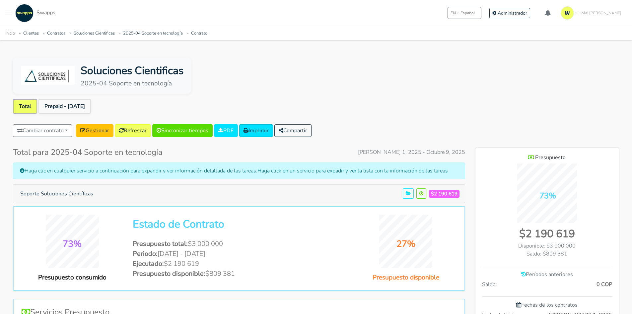
scroll to position [485, 144]
click at [69, 104] on link "Prepaid - [DATE]" at bounding box center [64, 106] width 52 height 15
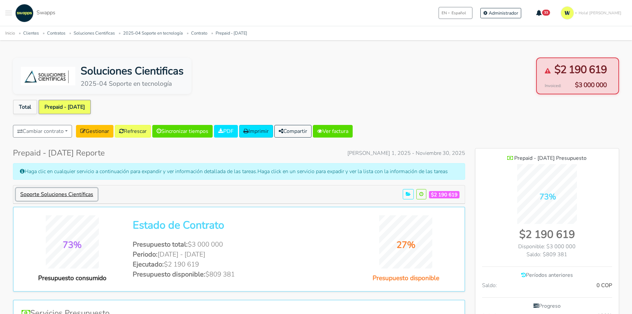
click at [90, 191] on button "Soporte Soluciones Científicas" at bounding box center [57, 194] width 82 height 13
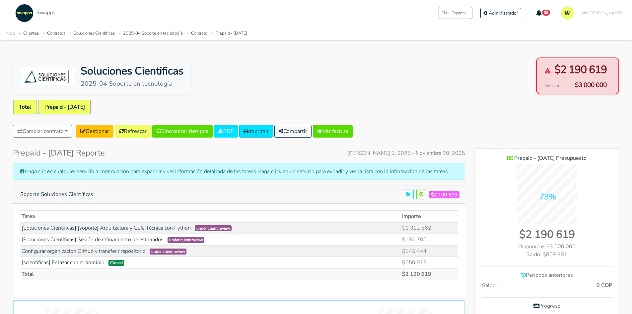
click at [21, 106] on link "Total" at bounding box center [25, 107] width 24 height 15
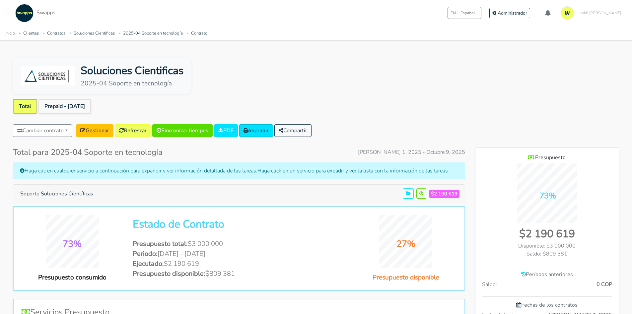
scroll to position [485, 144]
click at [78, 192] on button "Soporte Soluciones Científicas" at bounding box center [57, 193] width 82 height 13
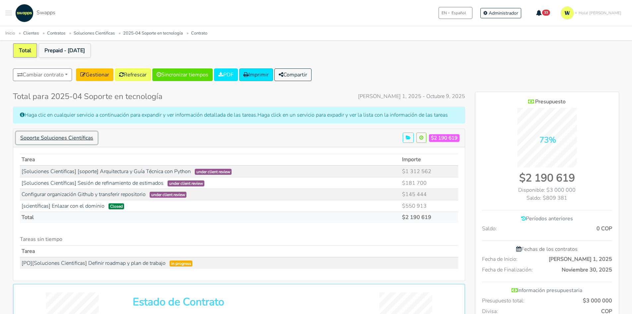
scroll to position [66, 0]
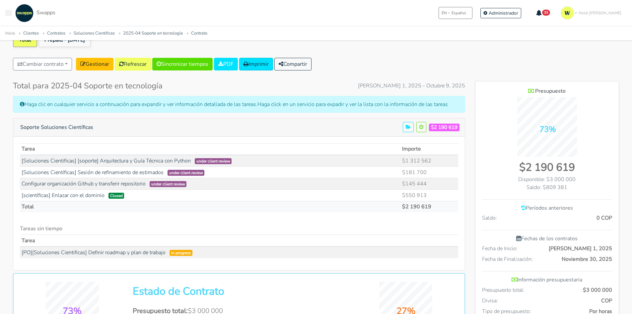
click at [12, 13] on div ".cls-1 { fill: #F15CFF; } .cls-2 { fill: #9a9a9a; } Clientes Contratos [GEOGRAP…" at bounding box center [30, 13] width 50 height 18
click at [10, 13] on span "Toggle navigation menu" at bounding box center [8, 13] width 7 height 1
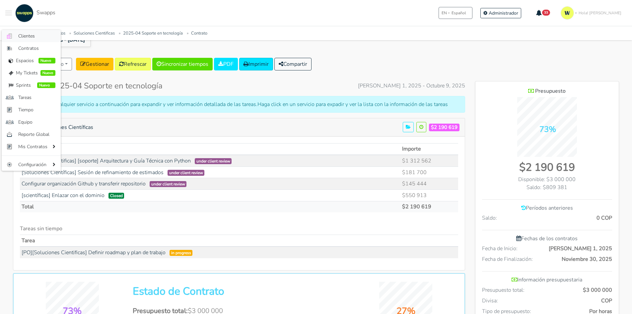
click at [20, 36] on span "Clientes" at bounding box center [36, 36] width 37 height 7
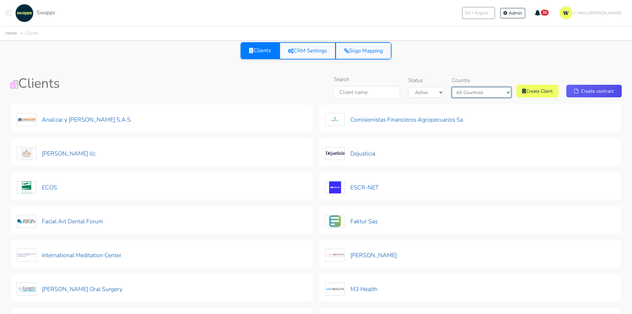
click at [493, 93] on select "All Countries Colombia USA" at bounding box center [481, 92] width 59 height 11
click at [479, 61] on div "Clients CRM Settings Siigo Mapping" at bounding box center [316, 54] width 627 height 25
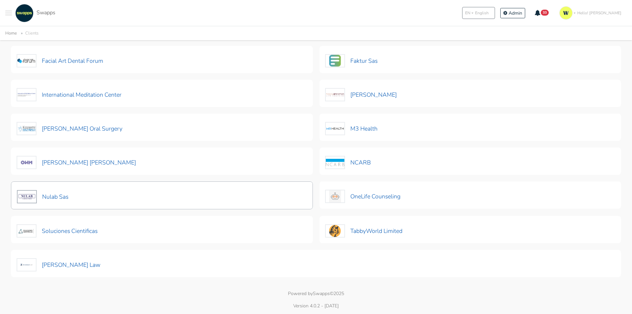
scroll to position [161, 0]
click at [71, 162] on button "[PERSON_NAME] [PERSON_NAME]" at bounding box center [77, 162] width 120 height 14
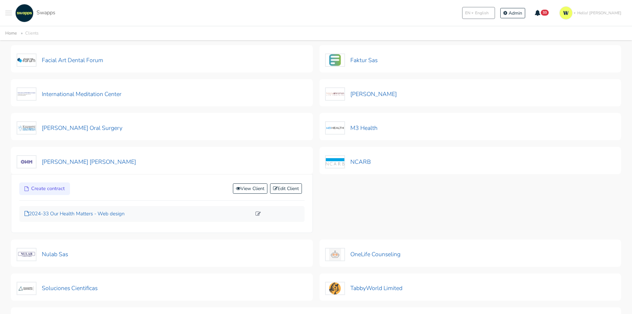
click at [79, 213] on p "2024-33 Our Health Matters - Web design" at bounding box center [138, 214] width 227 height 8
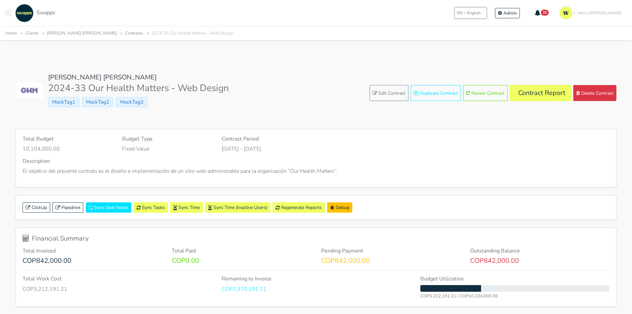
drag, startPoint x: 526, startPoint y: 102, endPoint x: 549, endPoint y: 91, distance: 25.2
click at [526, 102] on div "[PERSON_NAME] [PERSON_NAME] 2024-33 Our Health Matters - Web Design MockTag1 Mo…" at bounding box center [316, 92] width 601 height 39
click at [549, 91] on link "Contract Report" at bounding box center [540, 93] width 61 height 16
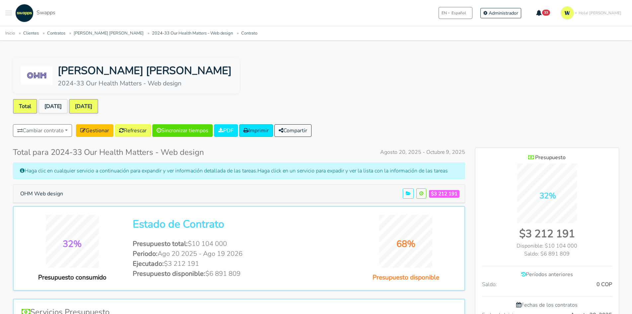
click at [92, 103] on link "[DATE]" at bounding box center [83, 106] width 29 height 15
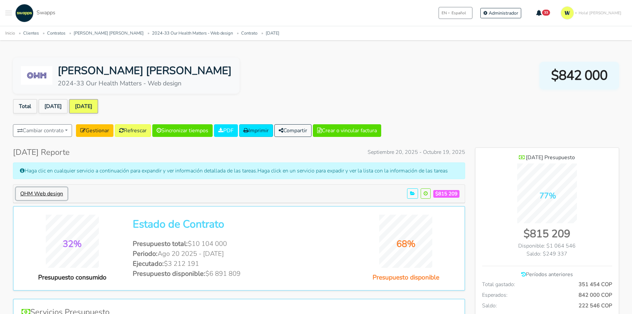
click at [44, 194] on button "OHM Web design" at bounding box center [41, 193] width 51 height 13
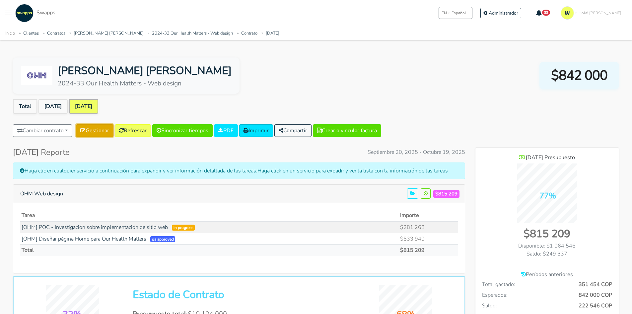
click at [103, 129] on link "Gestionar" at bounding box center [94, 130] width 37 height 13
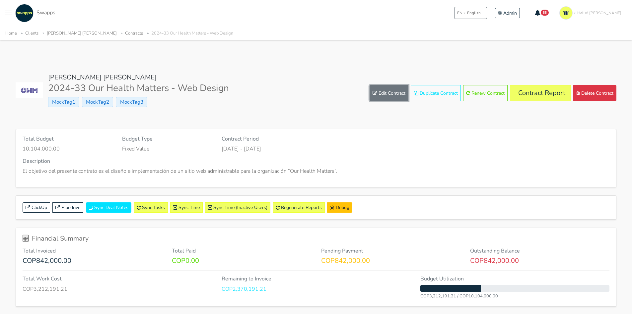
click at [384, 92] on link "Edit Contract" at bounding box center [389, 93] width 39 height 16
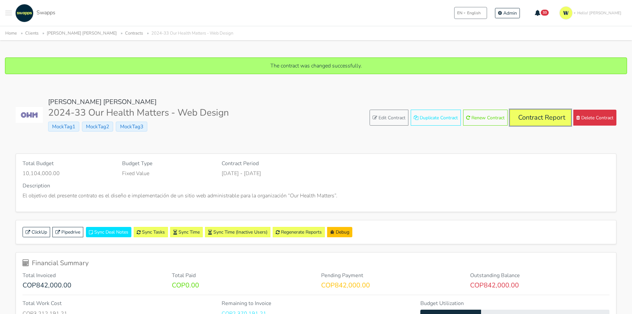
click at [530, 113] on link "Contract Report" at bounding box center [540, 117] width 61 height 16
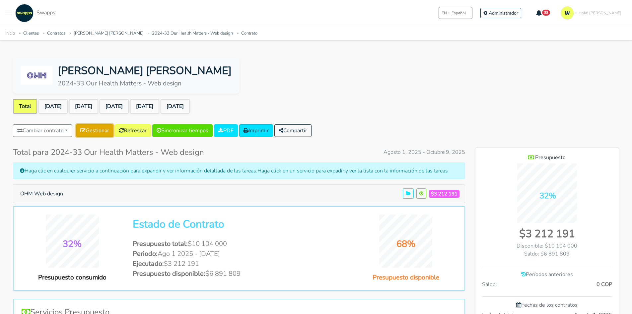
click at [103, 133] on link "Gestionar" at bounding box center [94, 130] width 37 height 13
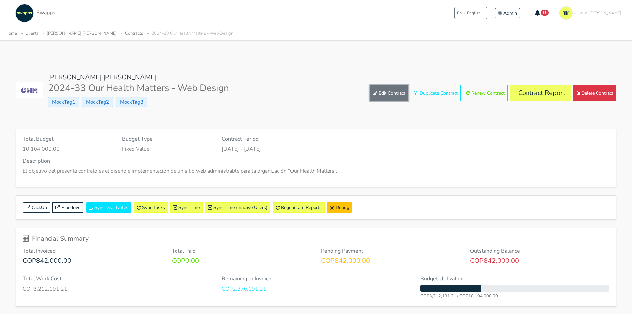
click at [384, 94] on link "Edit Contract" at bounding box center [389, 93] width 39 height 16
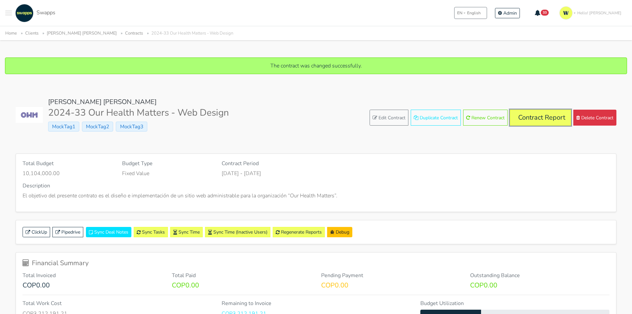
click at [549, 122] on link "Contract Report" at bounding box center [540, 117] width 61 height 16
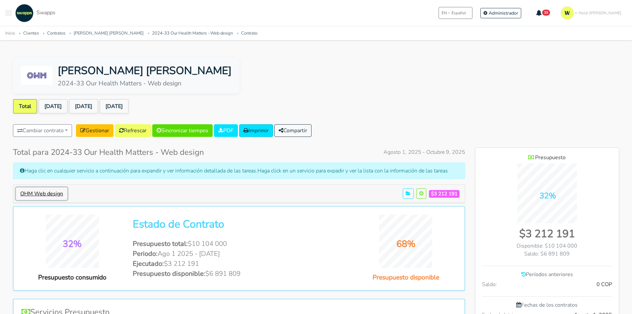
click at [58, 194] on button "OHM Web design" at bounding box center [41, 193] width 51 height 13
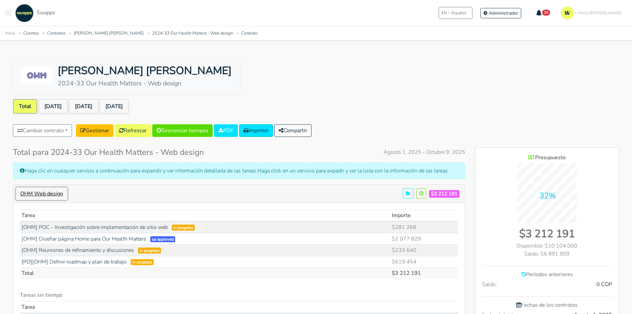
click at [35, 191] on button "OHM Web design" at bounding box center [41, 193] width 51 height 13
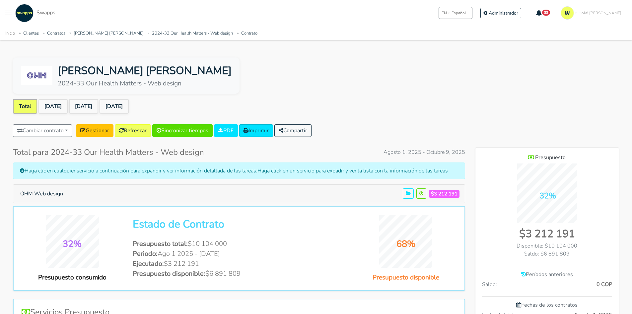
click at [286, 80] on div "Maria Alejandra Orjuela Ramirez 2024-33 Our Health Matters - Web design" at bounding box center [316, 75] width 606 height 36
click at [48, 192] on button "OHM Web design" at bounding box center [41, 193] width 51 height 13
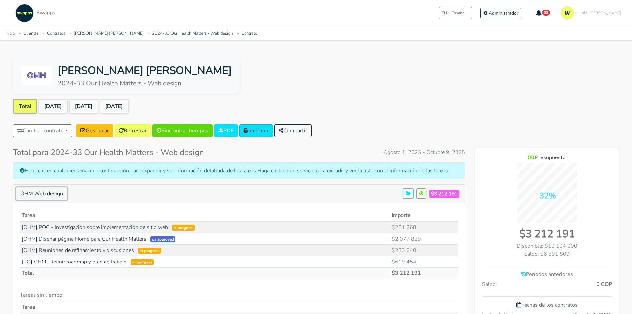
scroll to position [689, 144]
click at [10, 14] on button "Toggle navigation menu" at bounding box center [8, 13] width 7 height 18
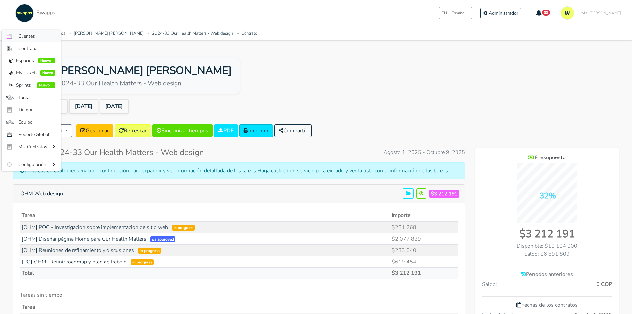
click at [25, 36] on span "Clientes" at bounding box center [36, 36] width 37 height 7
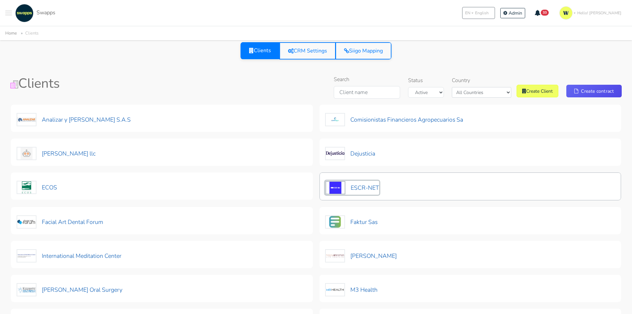
click at [360, 185] on button "ESCR-NET" at bounding box center [352, 187] width 54 height 14
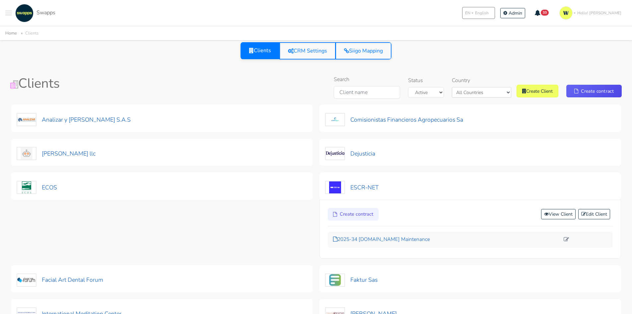
click at [394, 238] on p "2025-34 [DOMAIN_NAME] Maintenance" at bounding box center [446, 239] width 227 height 8
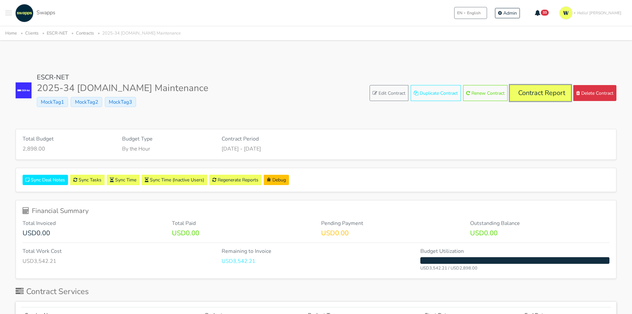
click at [542, 92] on link "Contract Report" at bounding box center [540, 93] width 61 height 16
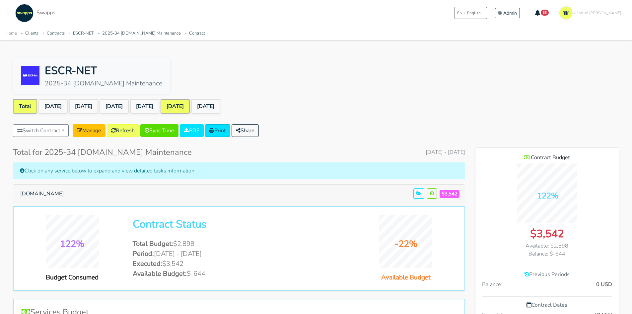
click at [190, 106] on link "[DATE]" at bounding box center [175, 106] width 29 height 15
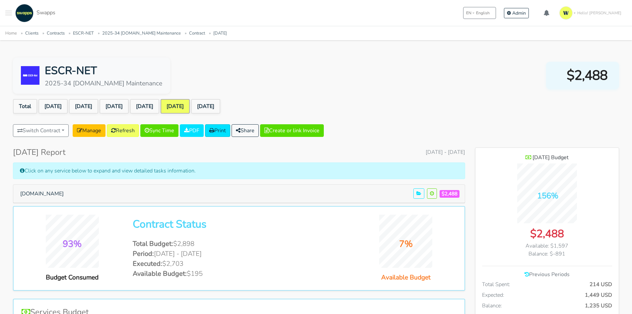
scroll to position [484, 144]
click at [34, 193] on button "[DOMAIN_NAME]" at bounding box center [42, 193] width 52 height 13
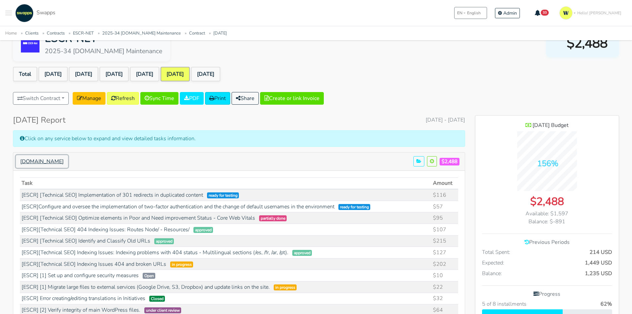
scroll to position [0, 0]
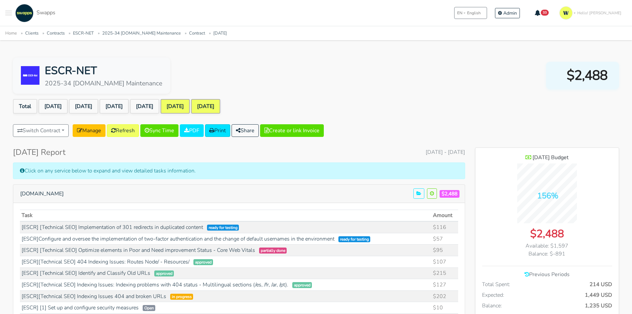
click at [220, 102] on link "[DATE]" at bounding box center [205, 106] width 29 height 15
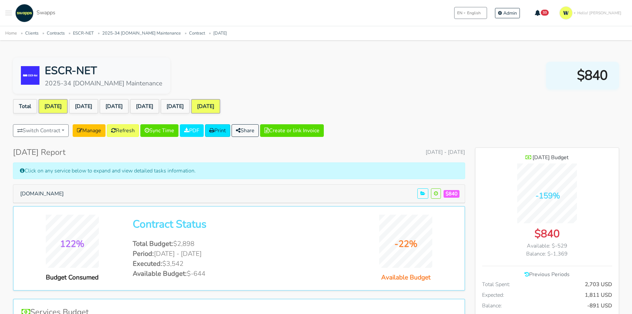
click at [56, 106] on link "[DATE]" at bounding box center [52, 106] width 29 height 15
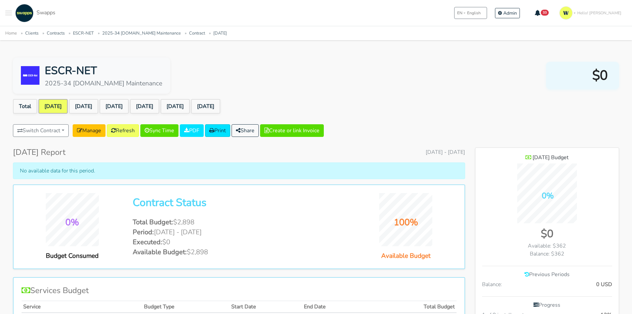
click at [331, 67] on div "ESCR-NET 2025-34 escr-net.org Maintenance $0" at bounding box center [316, 75] width 606 height 36
click at [25, 105] on link "Total" at bounding box center [25, 106] width 24 height 15
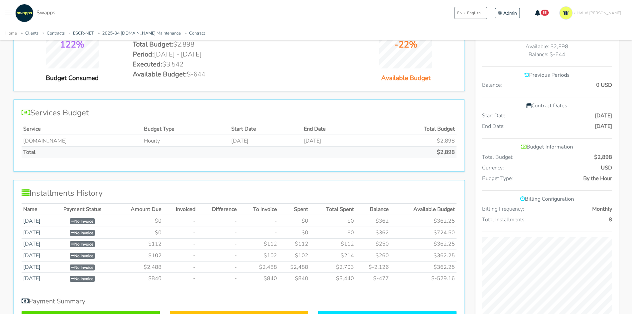
scroll to position [33, 0]
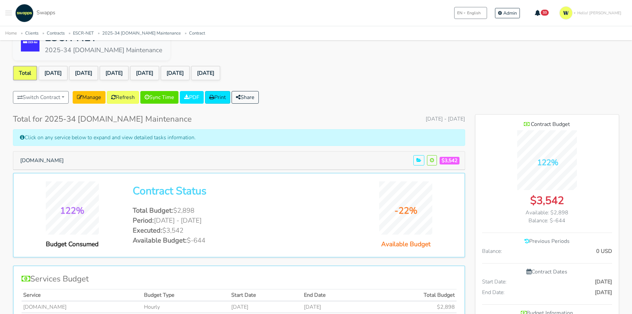
click at [289, 81] on ul "Total [DATE] [DATE] [DATE] [DATE] [DATE] [DATE]" at bounding box center [316, 74] width 606 height 17
click at [204, 53] on div "ESCR-NET 2025-34 [DOMAIN_NAME] Maintenance" at bounding box center [316, 42] width 606 height 36
click at [8, 14] on button "Toggle navigation menu" at bounding box center [8, 13] width 7 height 18
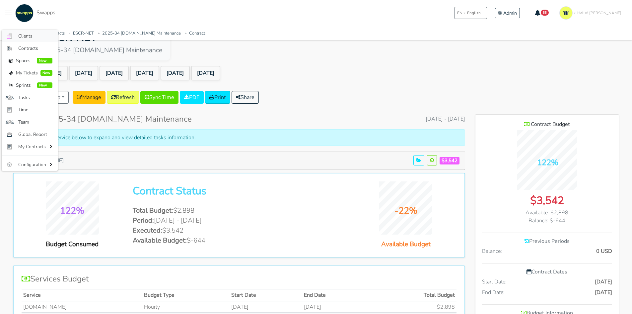
click at [35, 35] on span "Clients" at bounding box center [35, 36] width 34 height 7
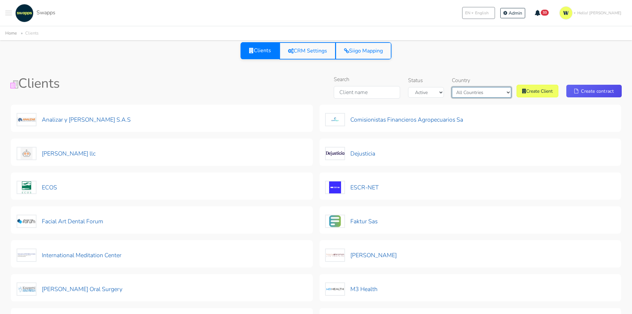
drag, startPoint x: 488, startPoint y: 93, endPoint x: 475, endPoint y: 96, distance: 13.1
click at [488, 93] on select "All Countries Colombia USA" at bounding box center [481, 92] width 59 height 11
select select "Colombia"
click at [468, 87] on select "All Countries Colombia USA" at bounding box center [481, 92] width 59 height 11
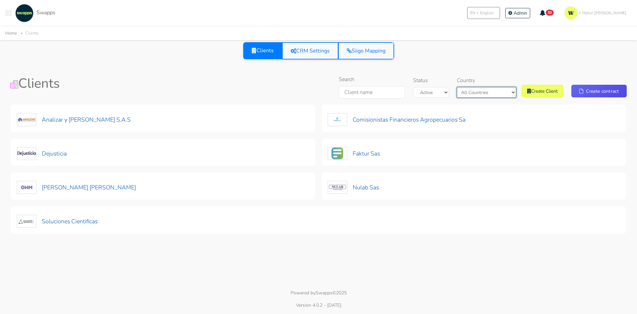
click at [494, 93] on select "All Countries Colombia USA" at bounding box center [486, 92] width 59 height 11
click at [465, 58] on div "Clients CRM Settings Siigo Mapping" at bounding box center [318, 50] width 616 height 17
click at [43, 154] on button "Dejusticia" at bounding box center [42, 154] width 51 height 14
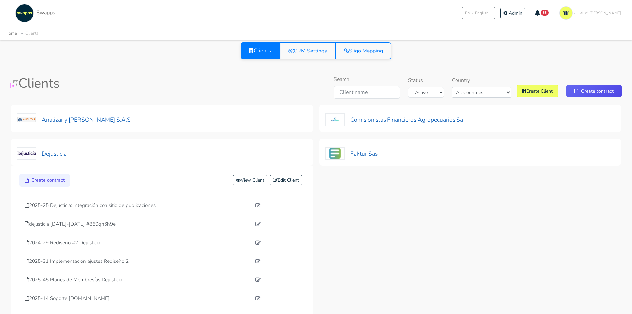
click at [365, 221] on div "Analizar y Lombana S.A.S Create contract View Client Edit Client 2024-13 Georef…" at bounding box center [316, 244] width 617 height 287
click at [134, 152] on div "Dejusticia" at bounding box center [162, 152] width 302 height 28
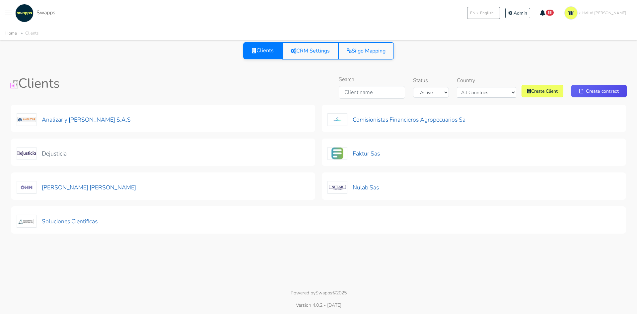
click at [426, 54] on div "Clients CRM Settings Siigo Mapping" at bounding box center [318, 50] width 616 height 17
click at [7, 12] on button at bounding box center [8, 13] width 7 height 18
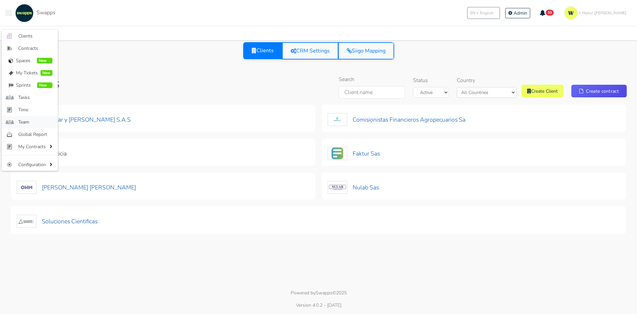
click at [21, 121] on span "Team" at bounding box center [35, 121] width 34 height 7
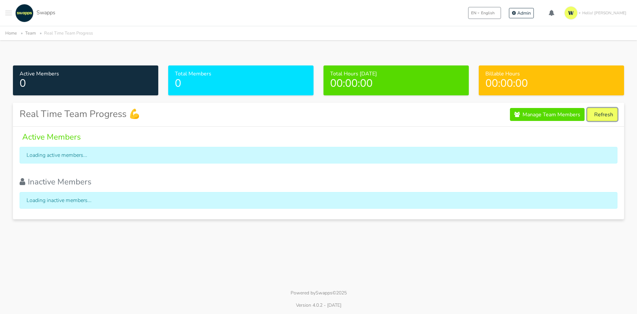
click at [604, 115] on button "Refresh" at bounding box center [602, 114] width 30 height 13
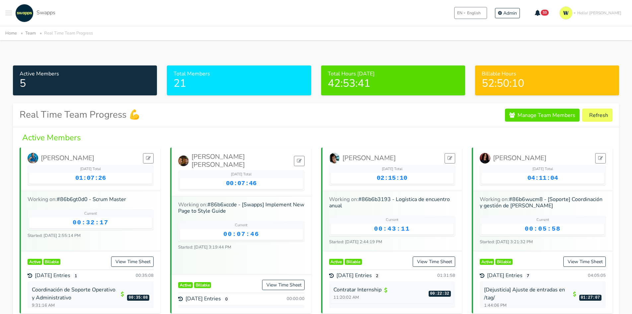
click at [9, 13] on span "Toggle navigation menu" at bounding box center [8, 13] width 7 height 1
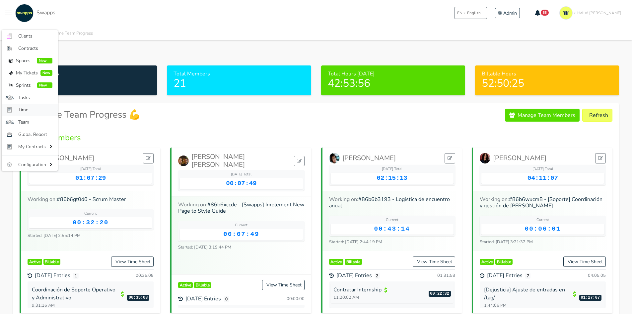
click at [19, 109] on span "Time" at bounding box center [35, 109] width 34 height 7
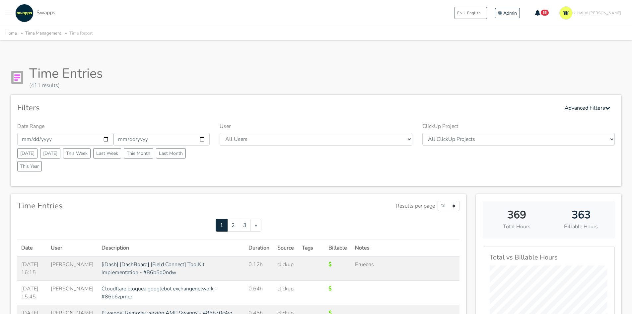
click at [26, 148] on div "Date Range 2025-10-01 2025-10-31 Today Yesterday This Week Last Week This Month…" at bounding box center [113, 148] width 202 height 52
click at [28, 153] on button "[DATE]" at bounding box center [27, 153] width 20 height 10
type input "[DATE]"
click at [336, 140] on select "All Users Andres Cristian Mateo Angie Diego Swapps Tech Alejandra Tatiana Campo…" at bounding box center [316, 139] width 192 height 13
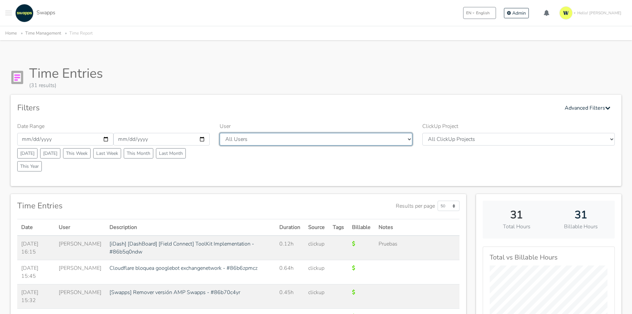
drag, startPoint x: 0, startPoint y: 0, endPoint x: 336, endPoint y: 140, distance: 363.9
click at [336, 140] on select "All Users [PERSON_NAME] [PERSON_NAME] [GEOGRAPHIC_DATA] Swapps Tech [PERSON_NAM…" at bounding box center [316, 139] width 192 height 13
select select "44"
click at [220, 133] on select "All Users Andres Cristian Mateo Angie Diego Swapps Tech Alejandra Tatiana Campo…" at bounding box center [316, 139] width 192 height 13
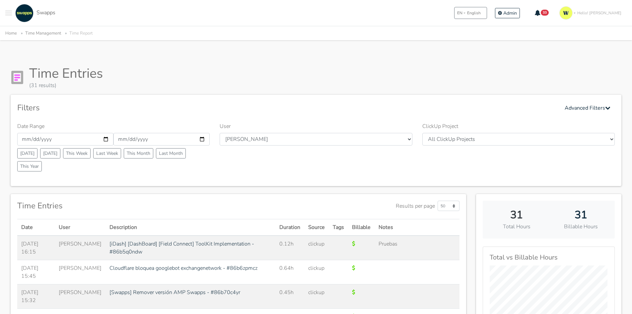
click at [379, 95] on div "Filters Advanced Filters Date Range 2025-10-09 2025-10-09 Today Yesterday This …" at bounding box center [316, 140] width 611 height 91
